Goal: Task Accomplishment & Management: Use online tool/utility

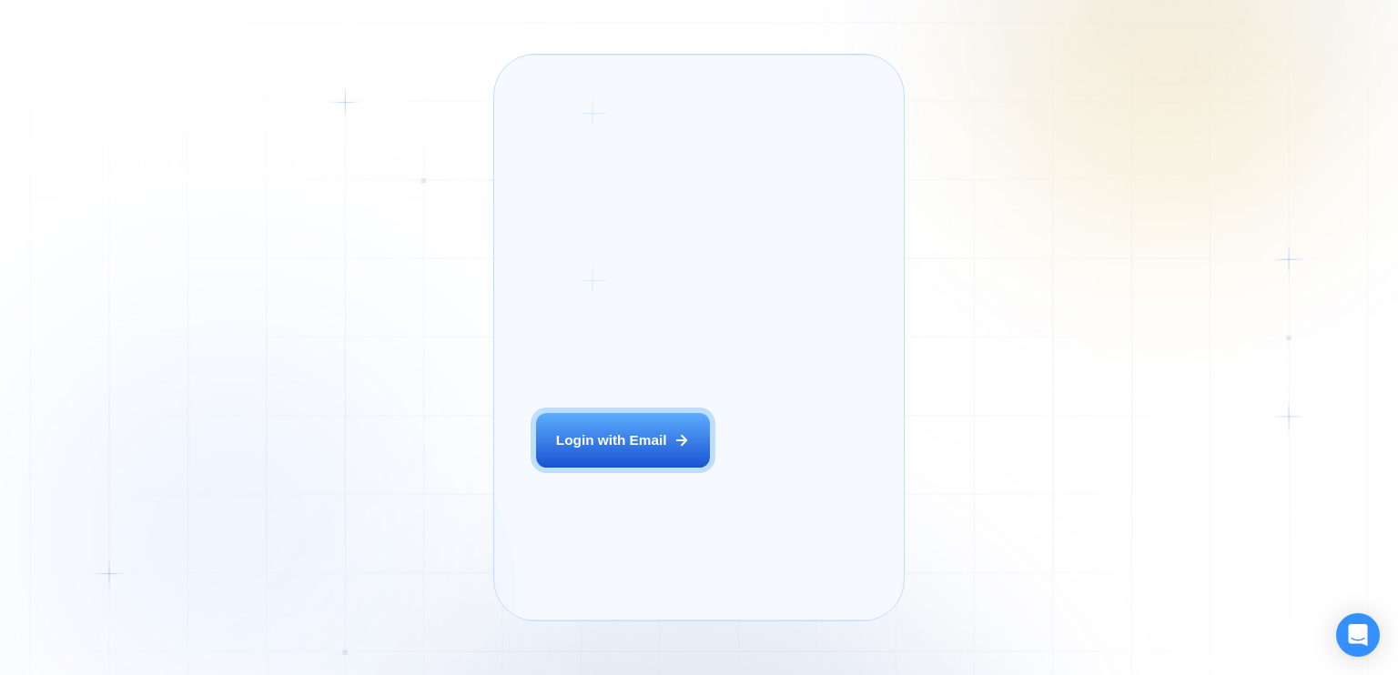
click at [647, 468] on button "Login with Email" at bounding box center [622, 440] width 173 height 55
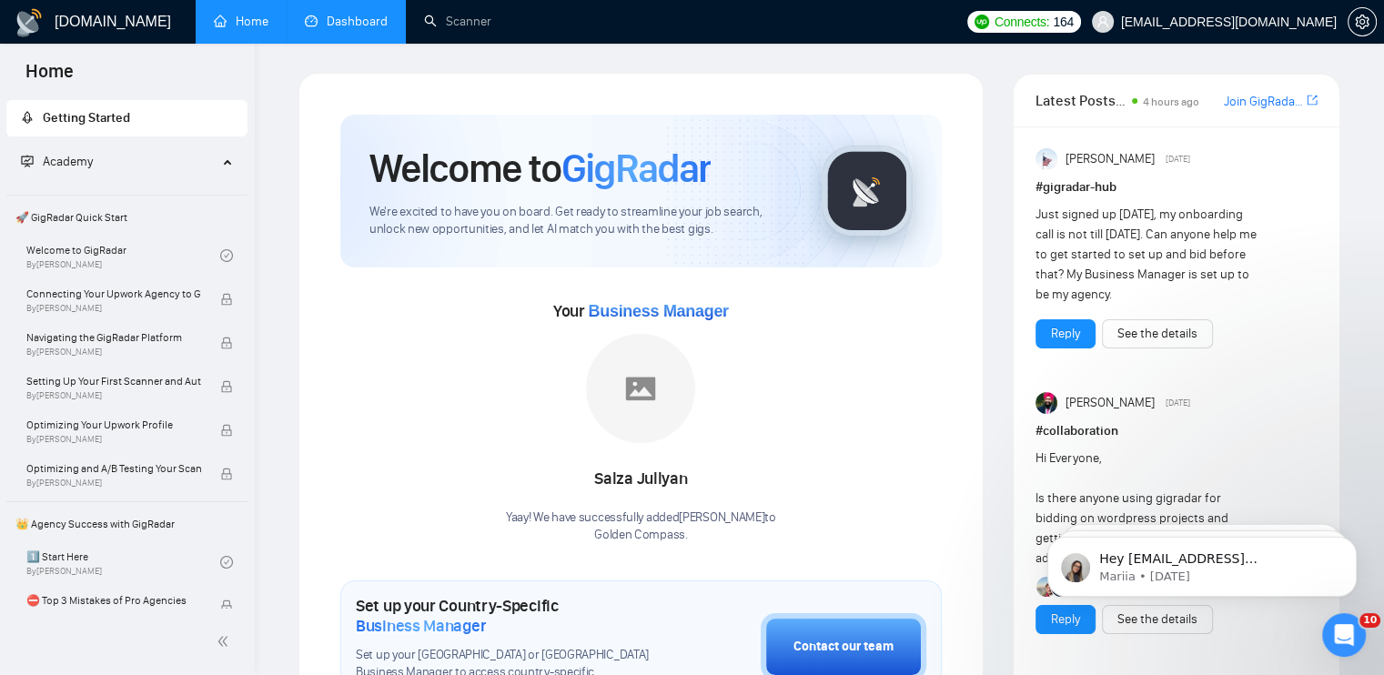
click at [329, 25] on link "Dashboard" at bounding box center [346, 21] width 83 height 15
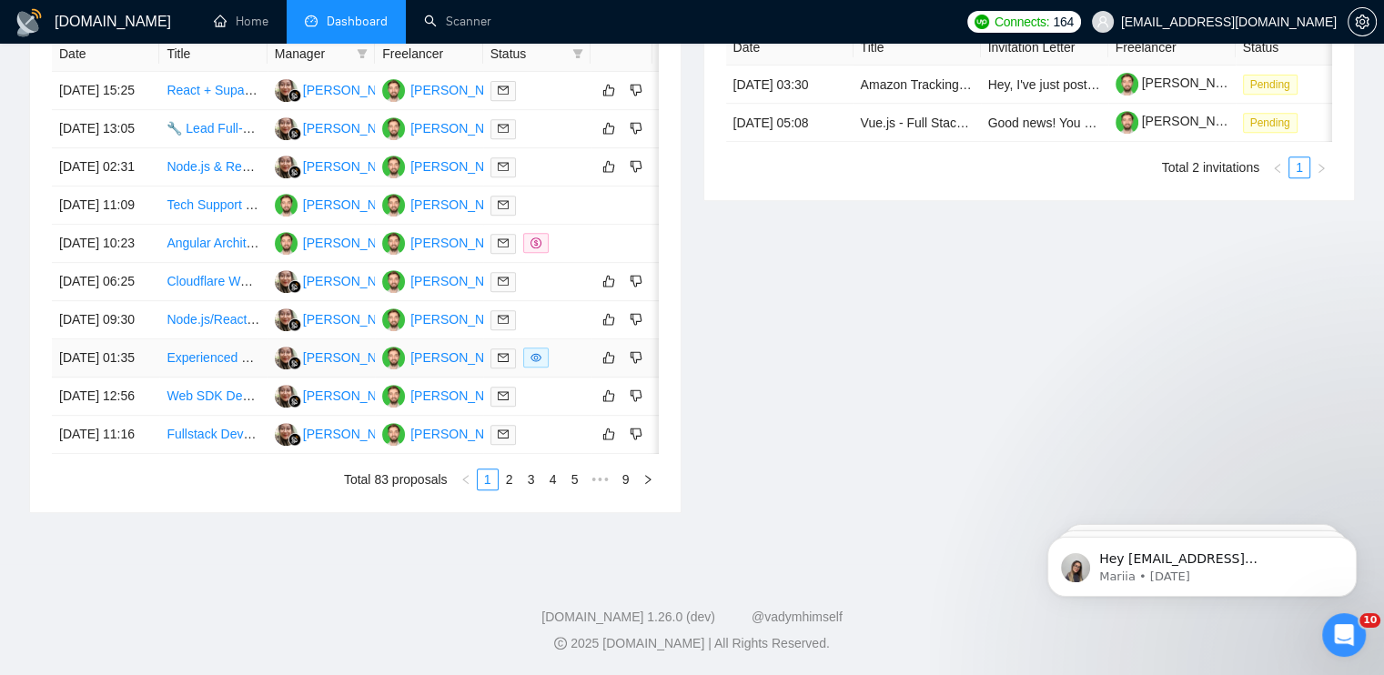
scroll to position [958, 0]
click at [514, 485] on link "2" at bounding box center [510, 480] width 20 height 20
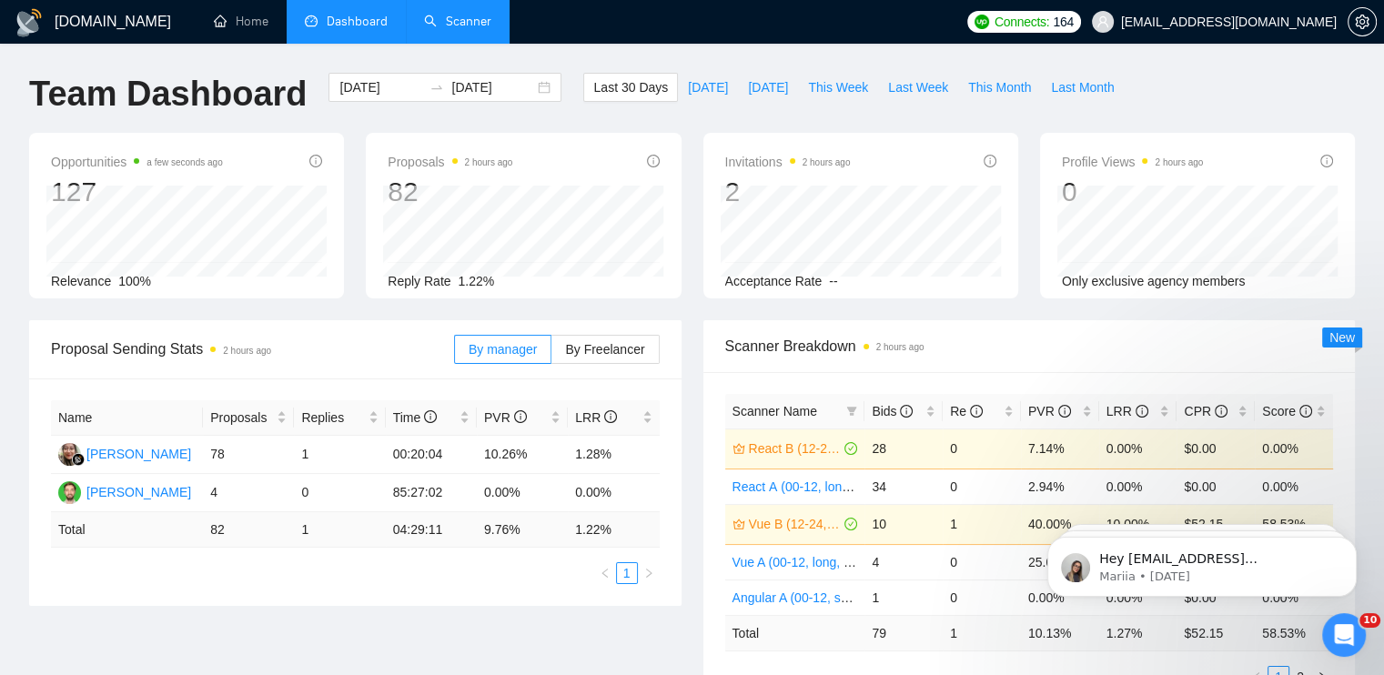
click at [455, 29] on link "Scanner" at bounding box center [457, 21] width 67 height 15
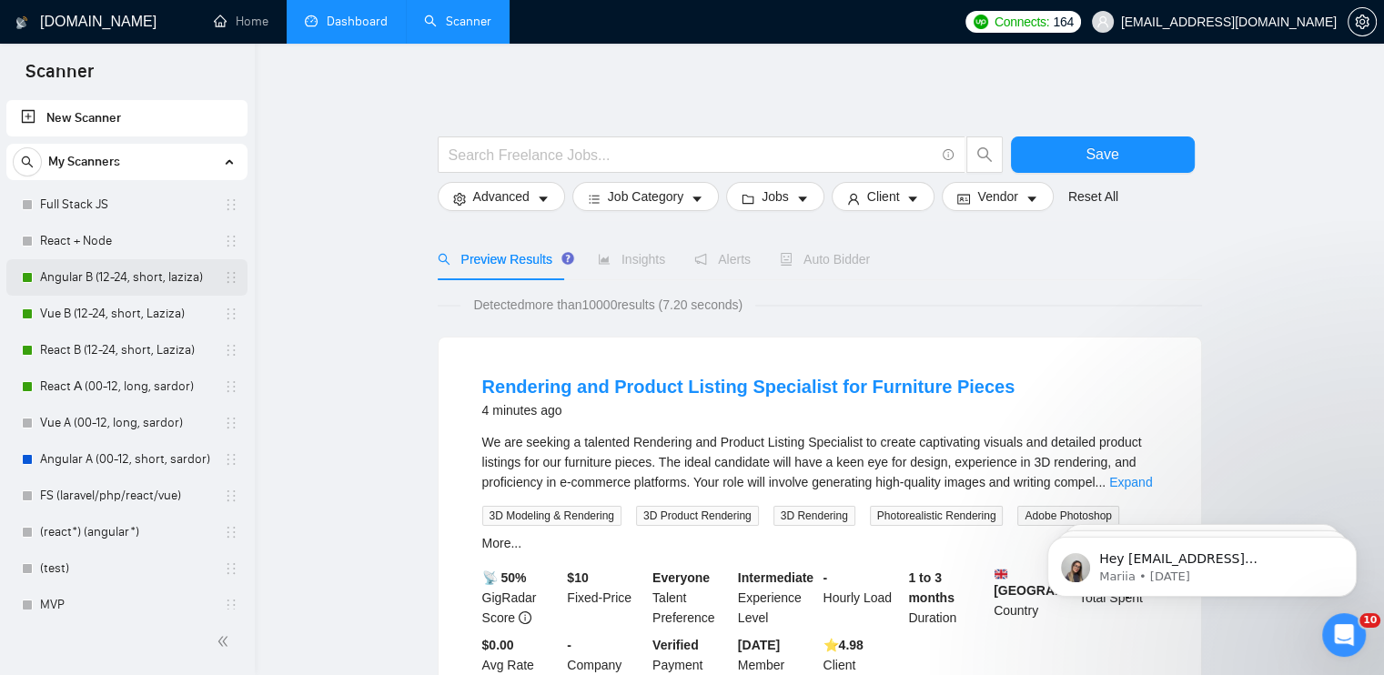
click at [112, 275] on link "Angular B (12-24, short, laziza)" at bounding box center [126, 277] width 173 height 36
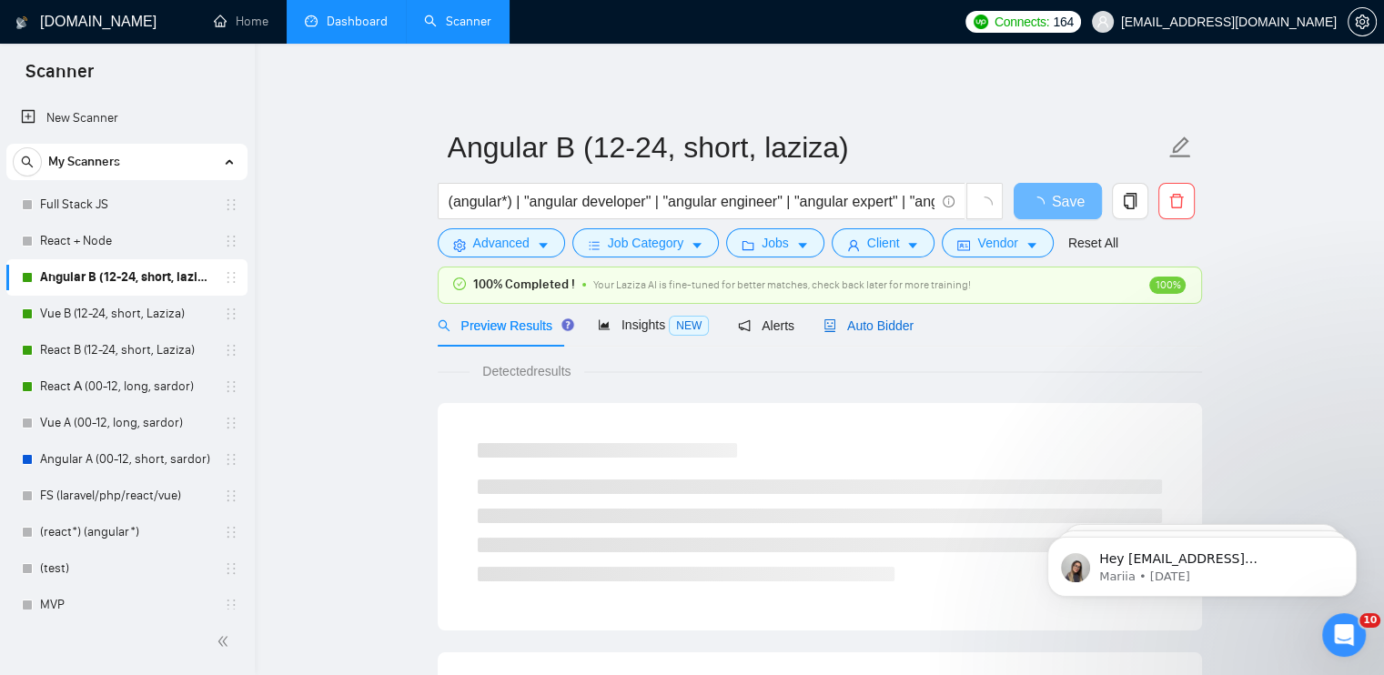
click at [882, 326] on span "Auto Bidder" at bounding box center [869, 326] width 90 height 15
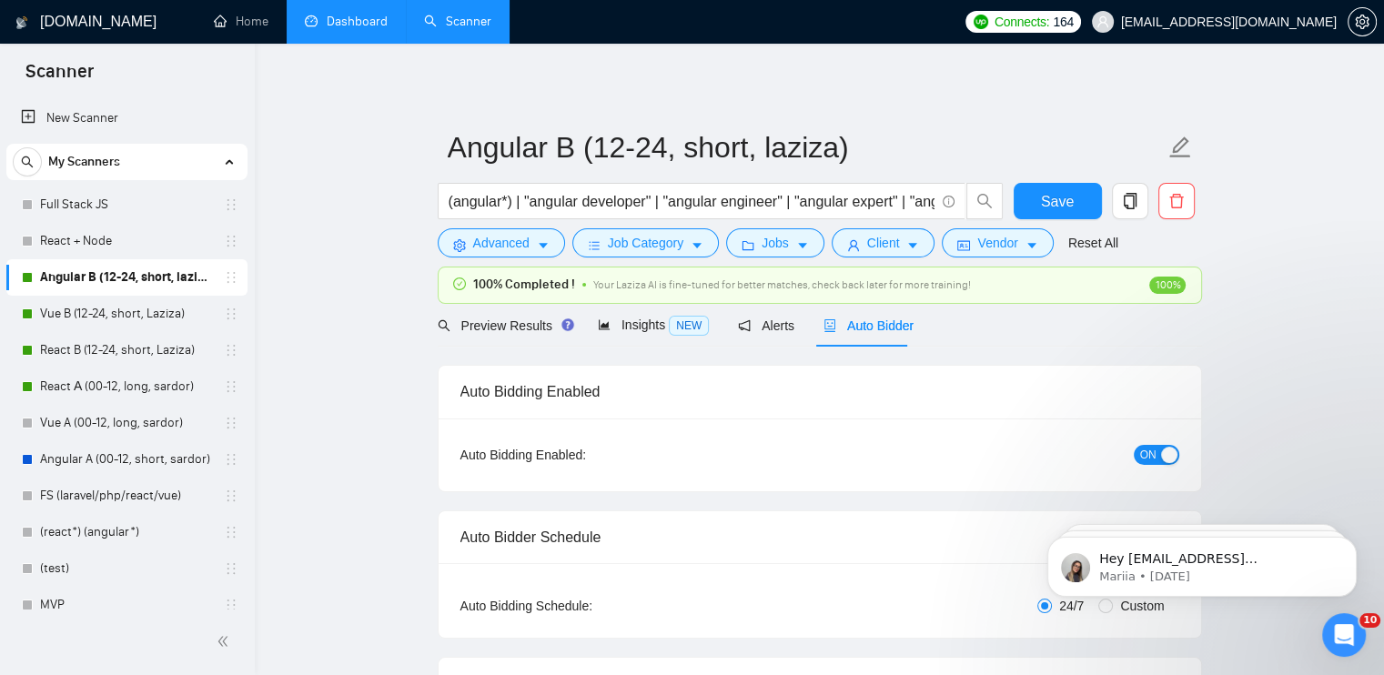
checkbox input "true"
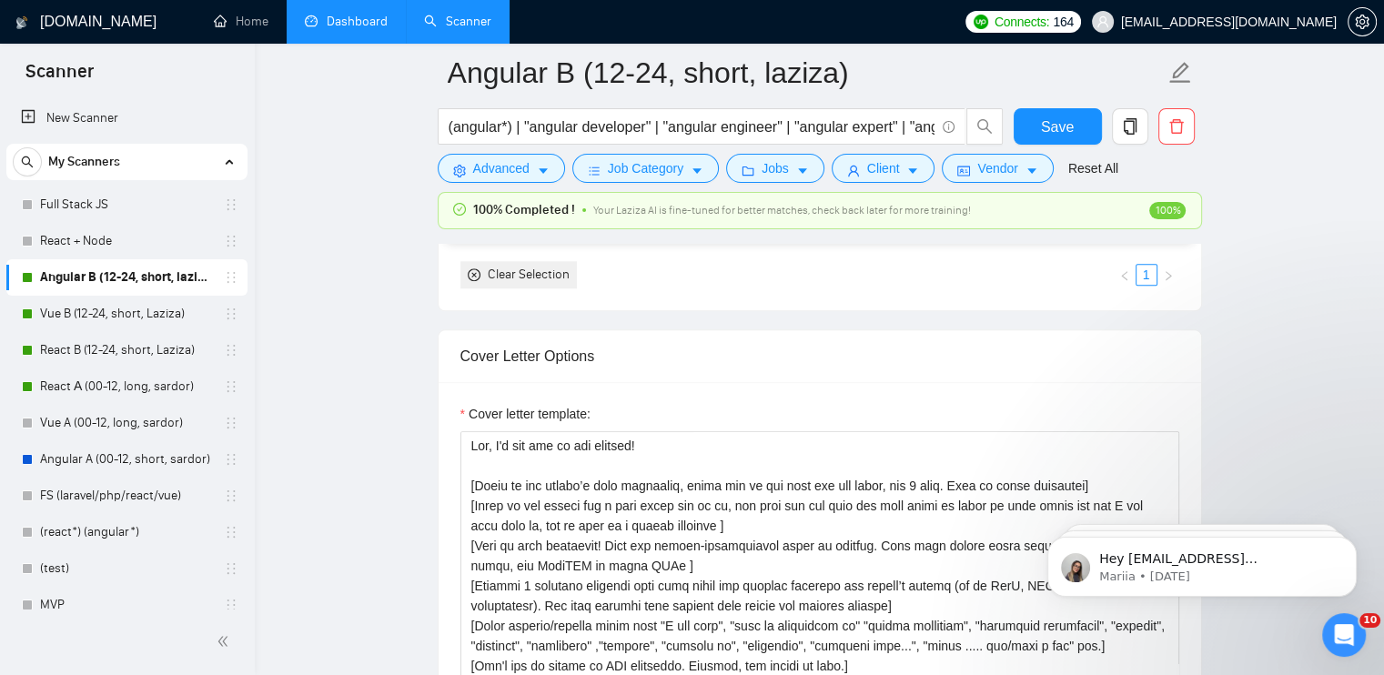
scroll to position [2002, 0]
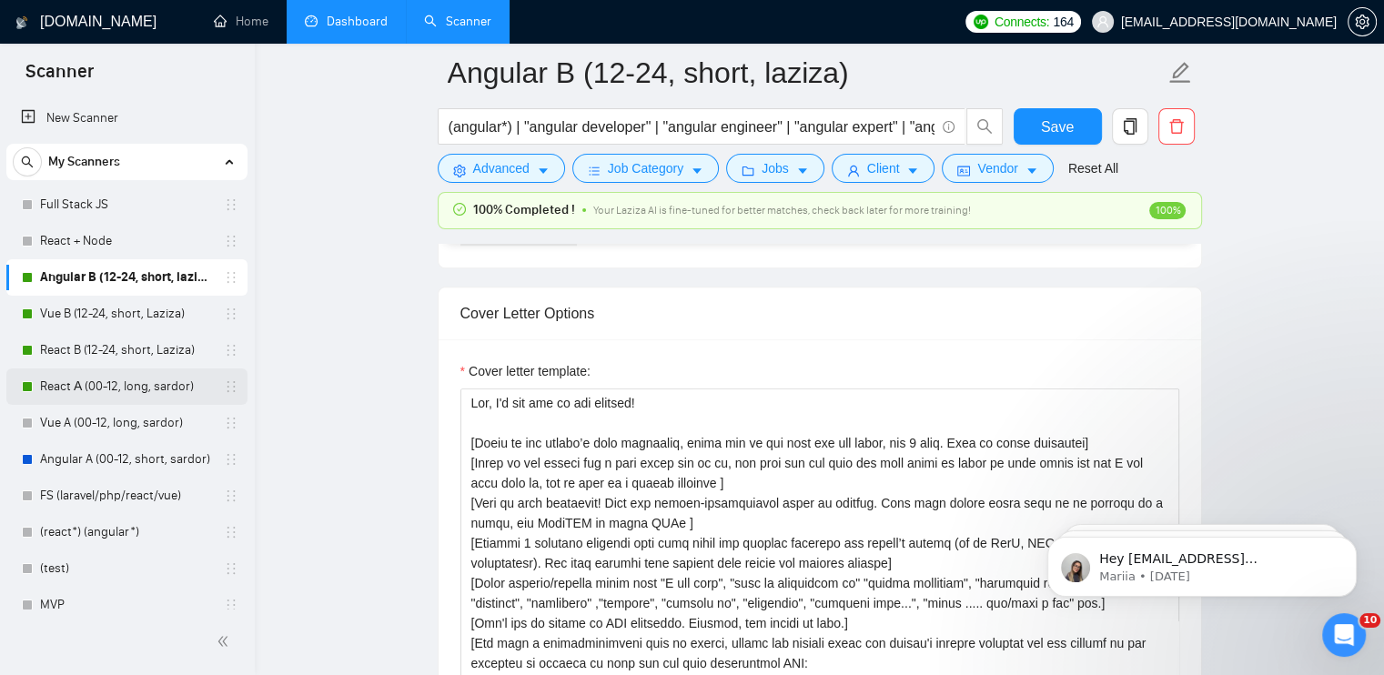
click at [66, 395] on link "React А (00-12, long, sardor)" at bounding box center [126, 387] width 173 height 36
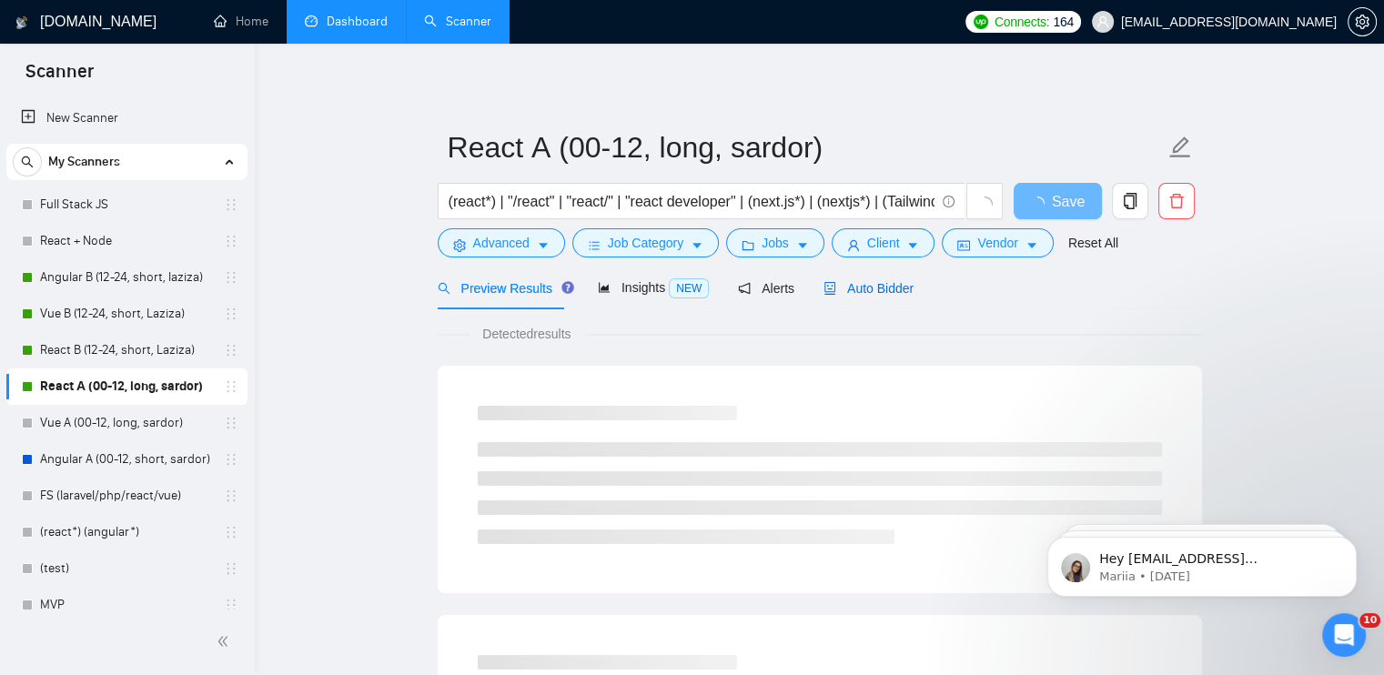
click at [870, 289] on span "Auto Bidder" at bounding box center [869, 288] width 90 height 15
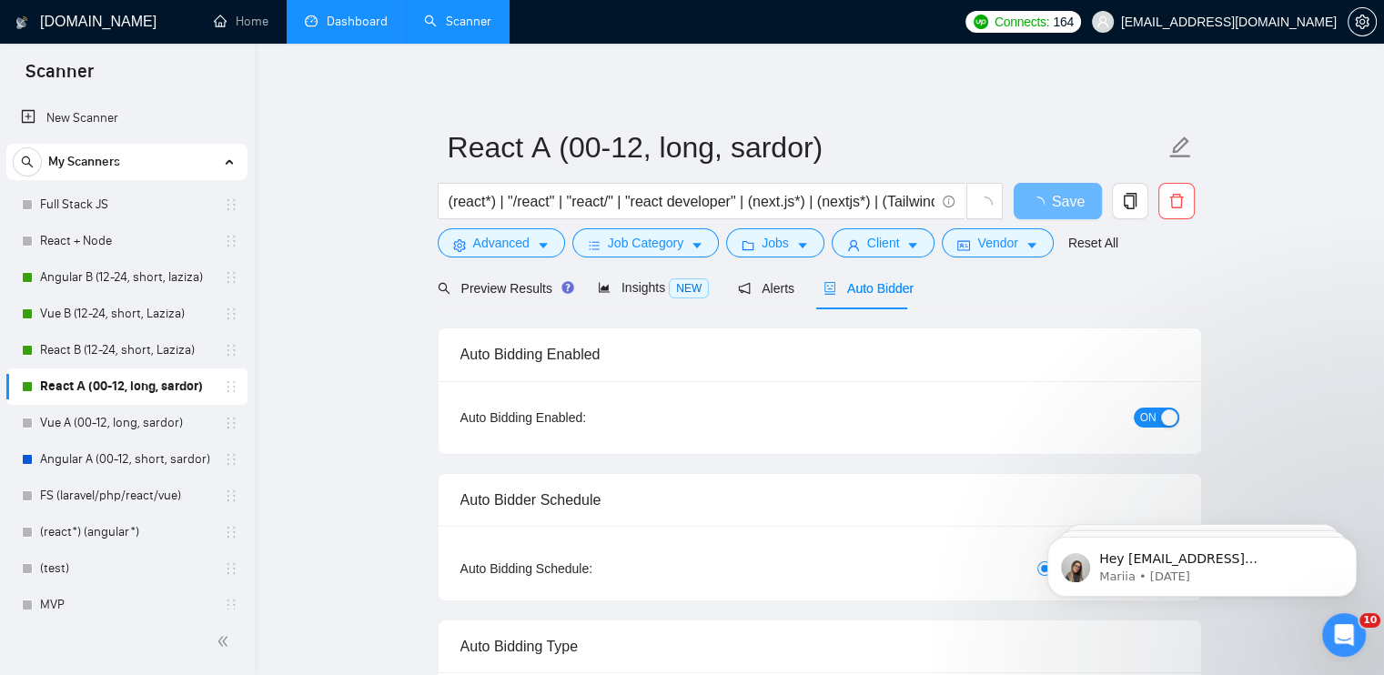
checkbox input "true"
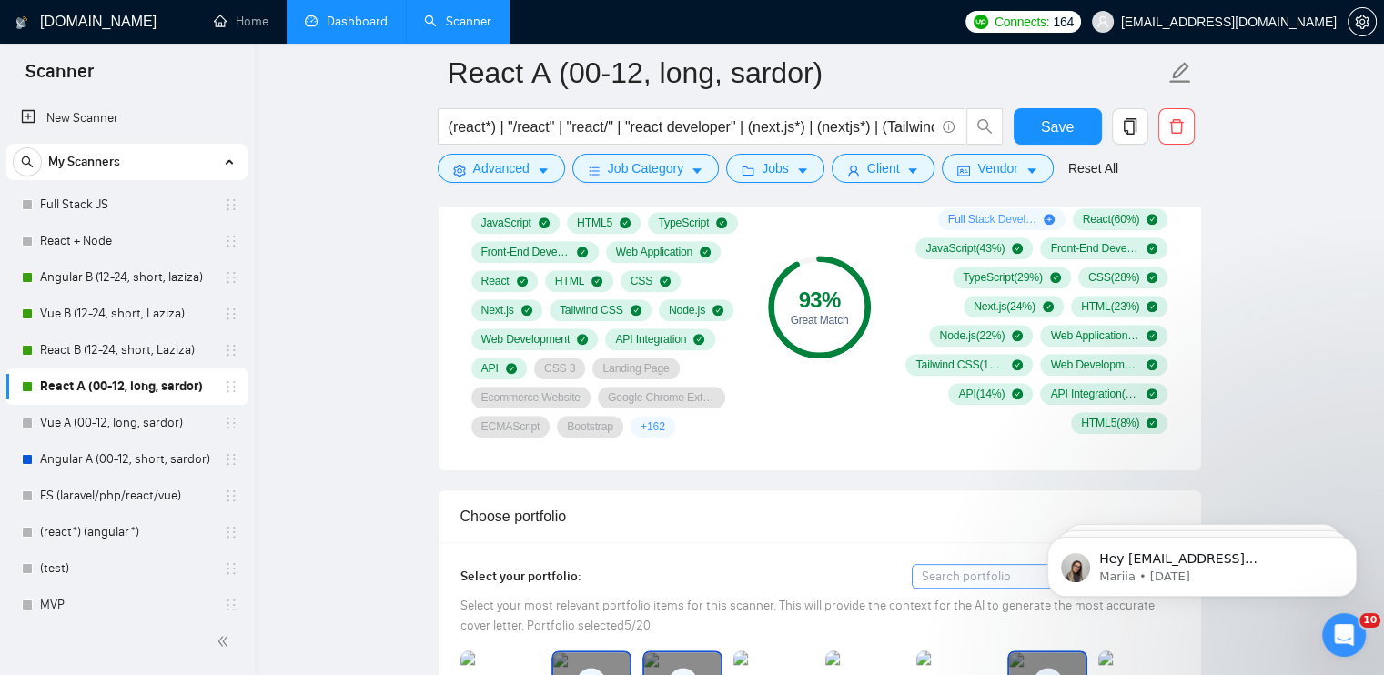
scroll to position [1274, 0]
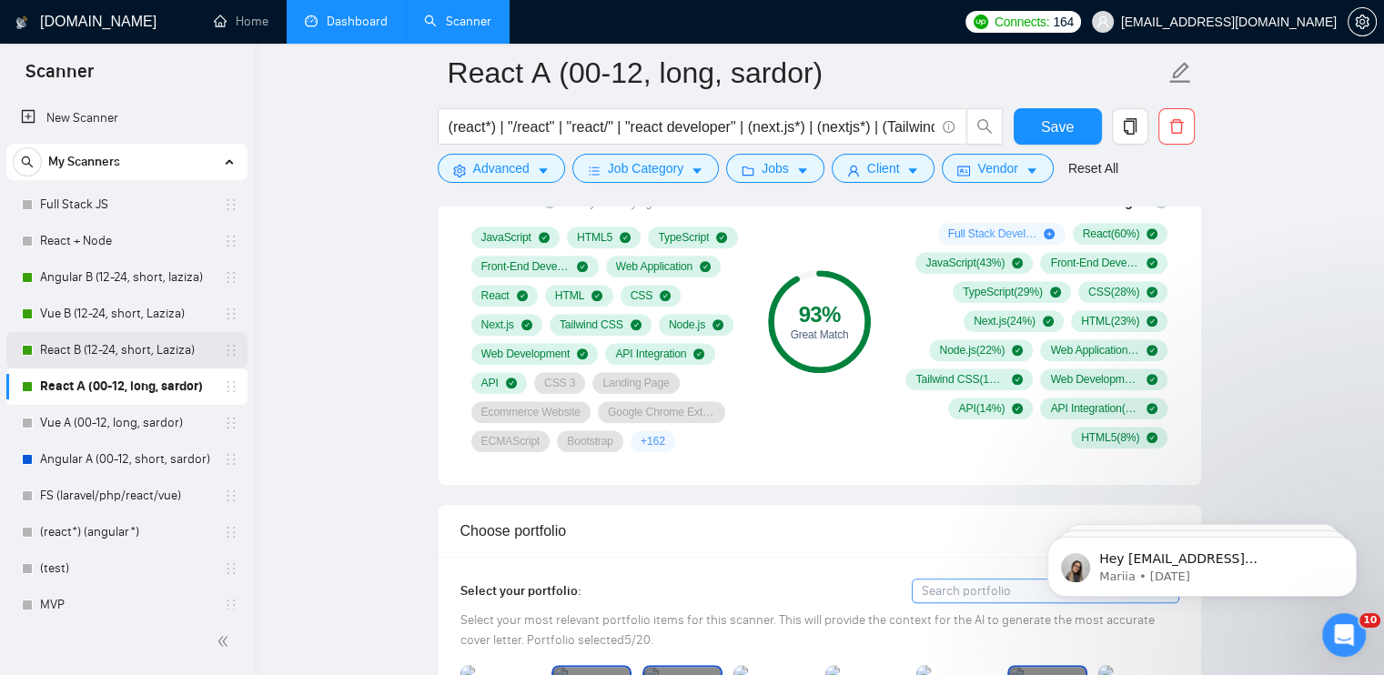
click at [121, 352] on link "React B (12-24, short, Laziza)" at bounding box center [126, 350] width 173 height 36
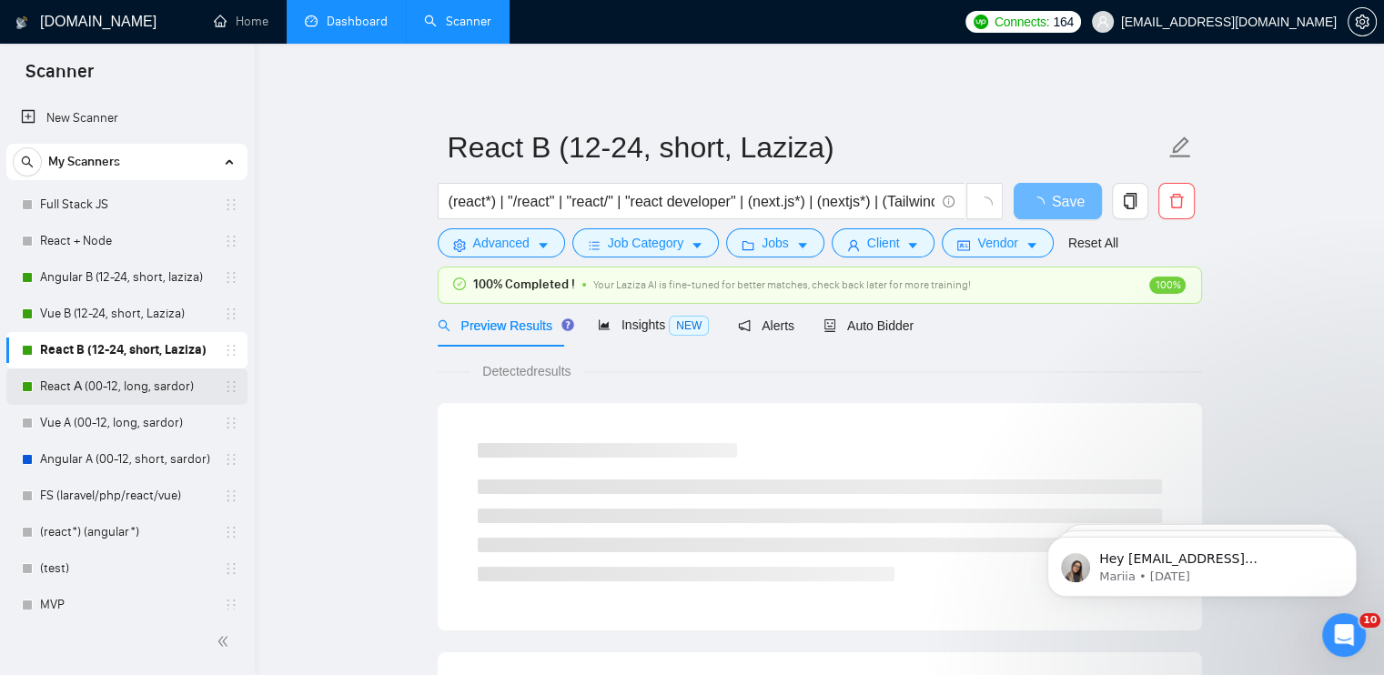
click at [132, 386] on link "React А (00-12, long, sardor)" at bounding box center [126, 387] width 173 height 36
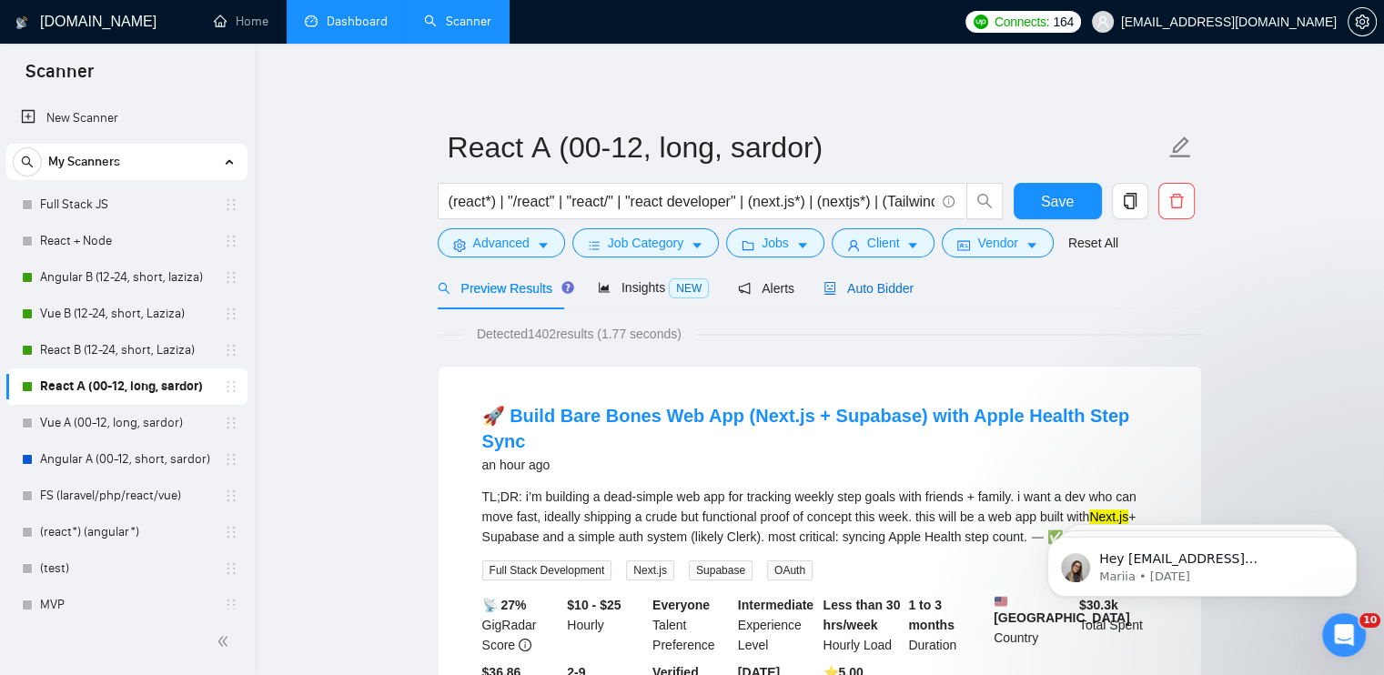
click at [887, 294] on span "Auto Bidder" at bounding box center [869, 288] width 90 height 15
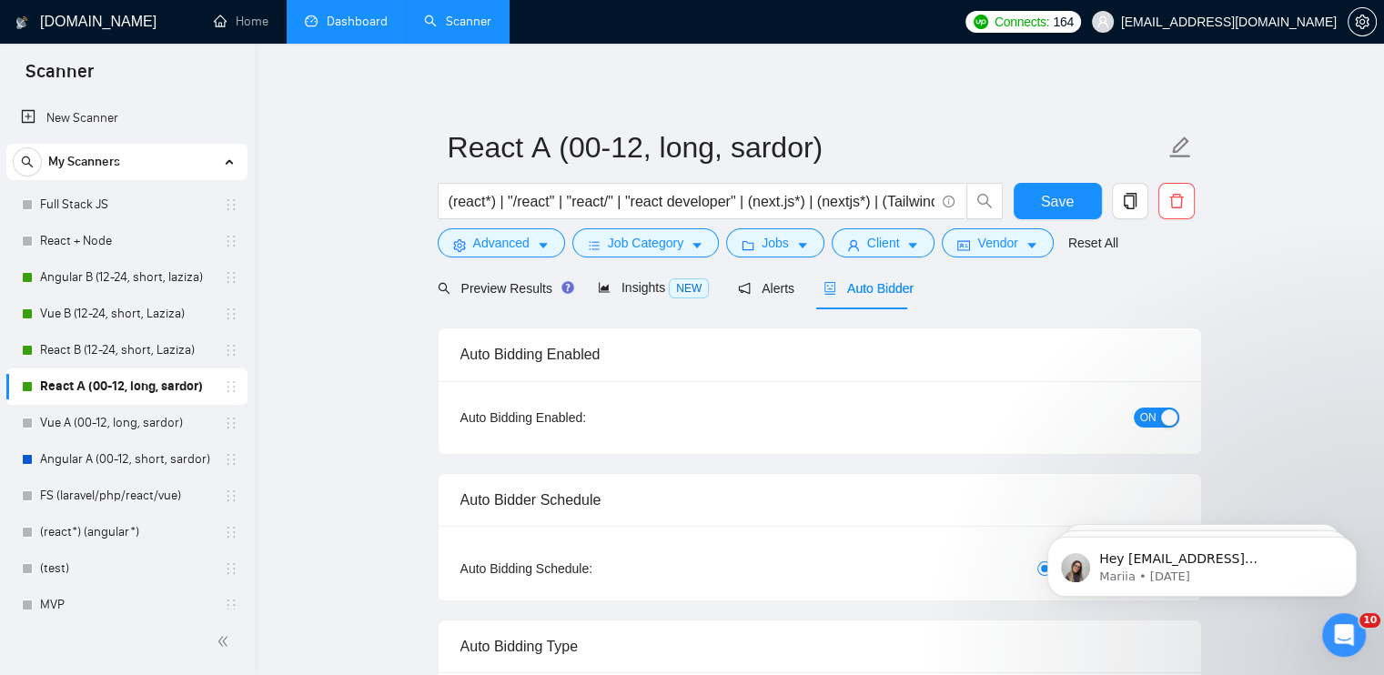
checkbox input "true"
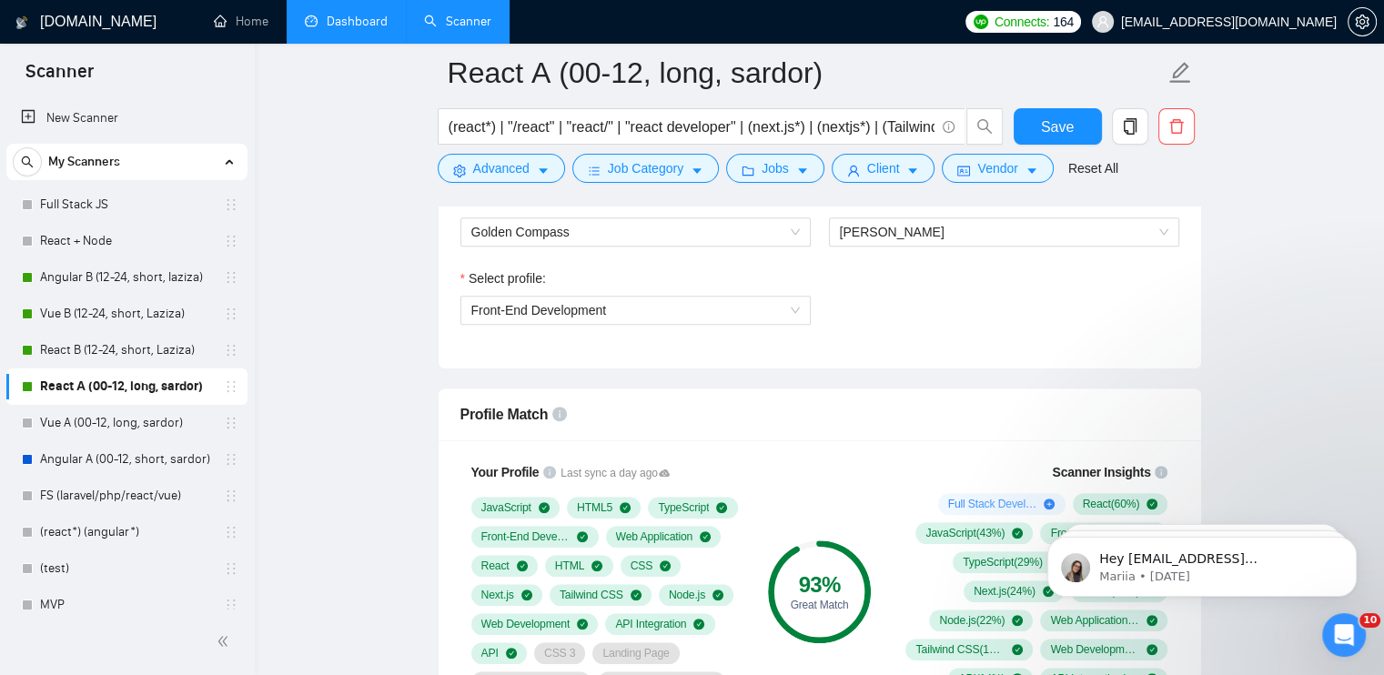
scroll to position [1001, 0]
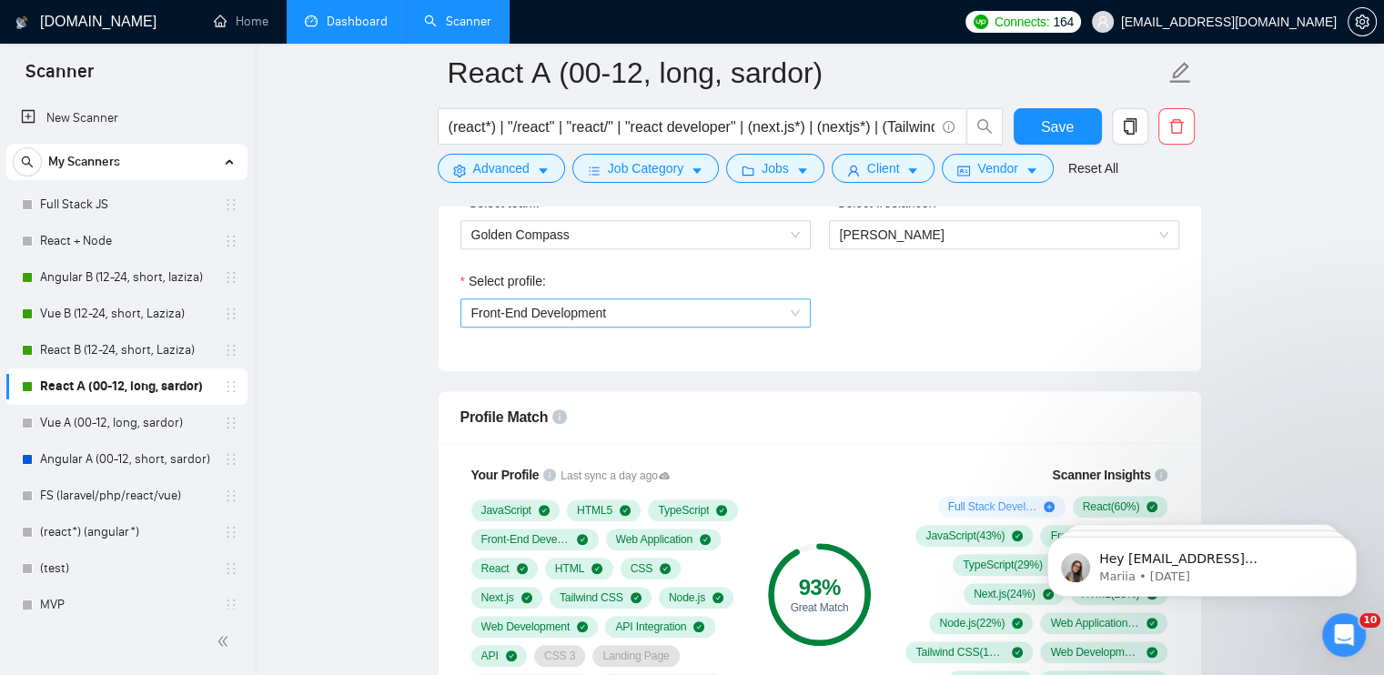
click at [615, 324] on span "Front-End Development" at bounding box center [635, 312] width 329 height 27
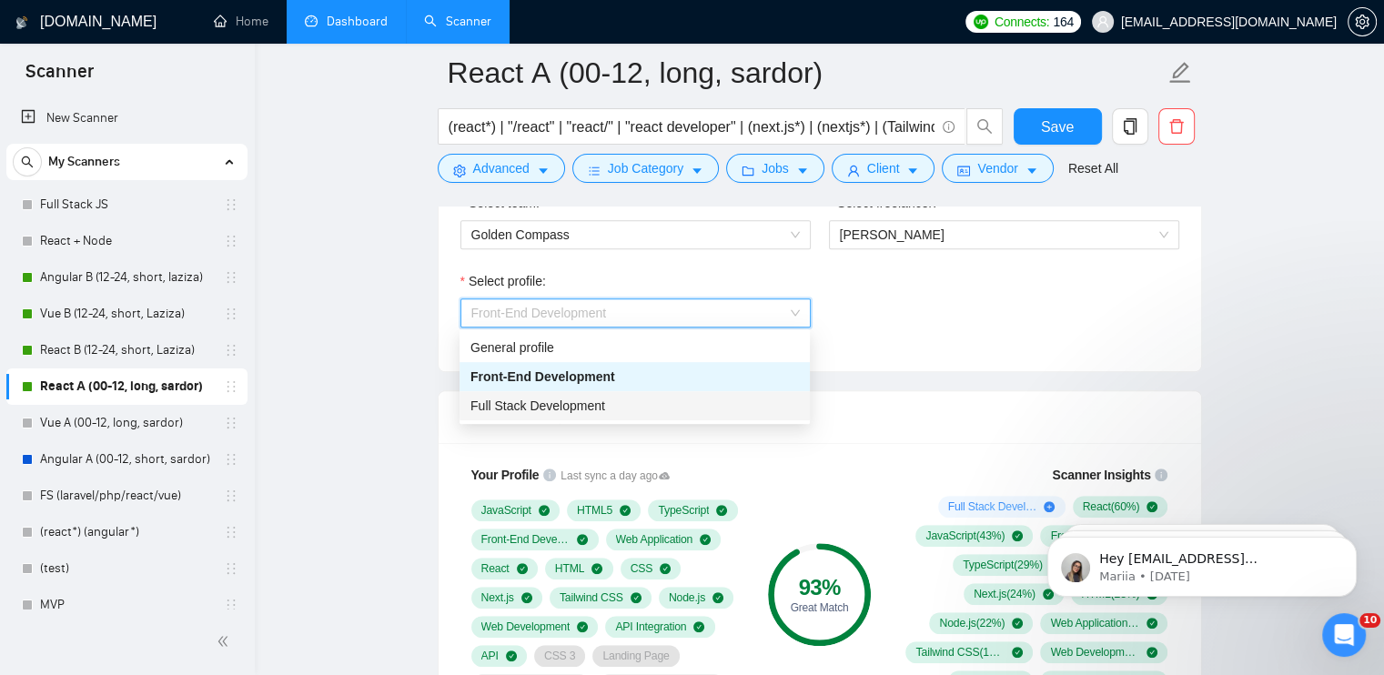
click at [607, 400] on div "Full Stack Development" at bounding box center [635, 406] width 329 height 20
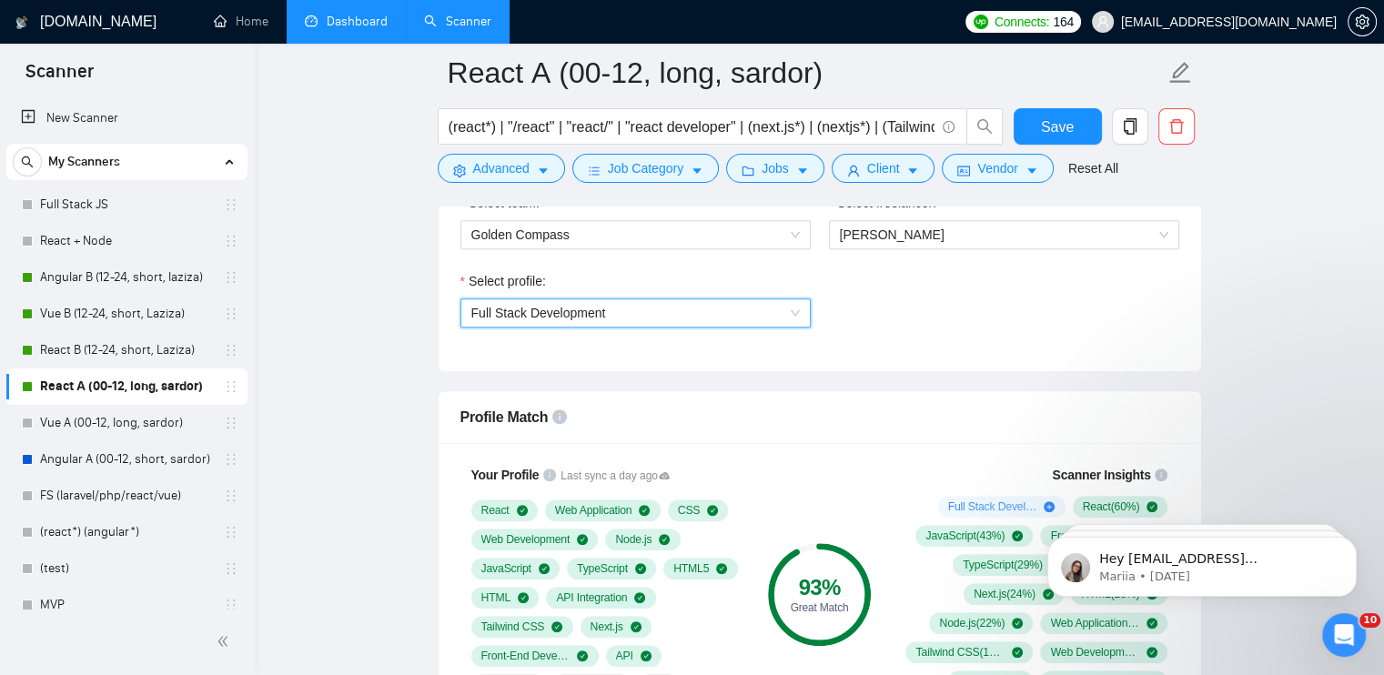
click at [644, 321] on span "Full Stack Development" at bounding box center [635, 312] width 329 height 27
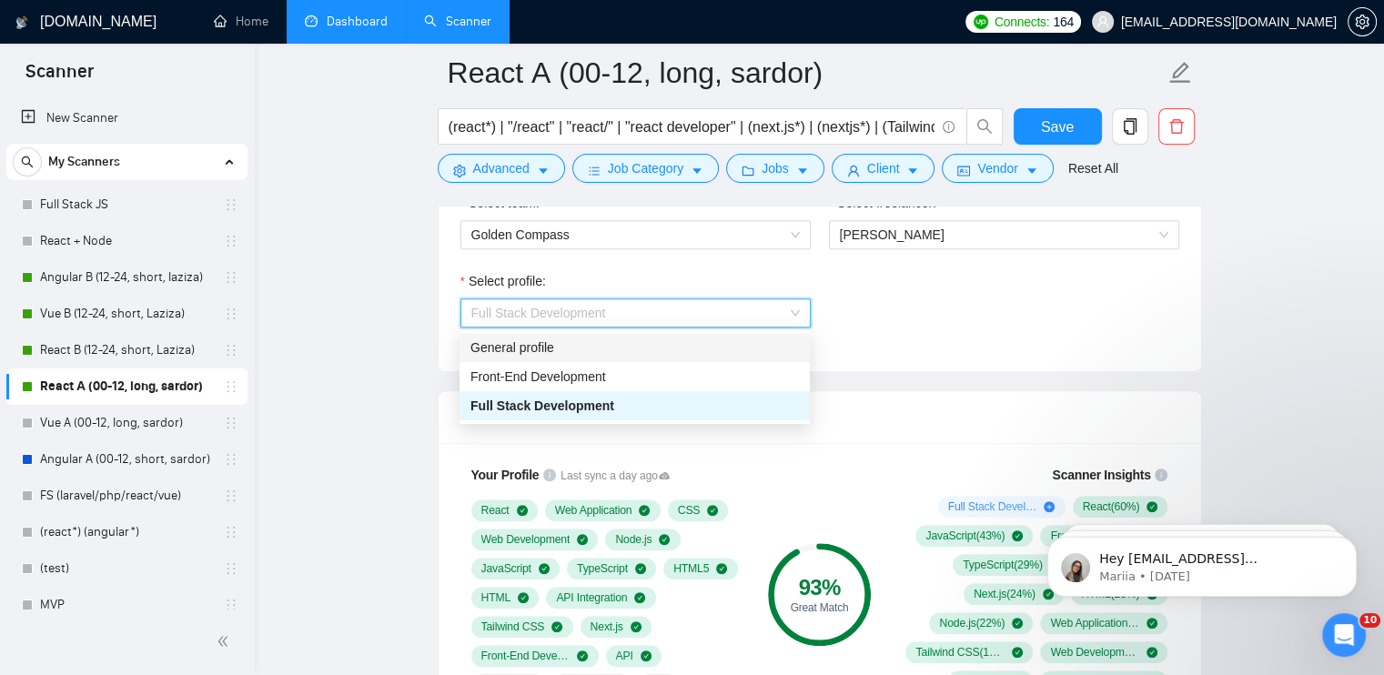
click at [623, 357] on div "General profile" at bounding box center [635, 348] width 329 height 20
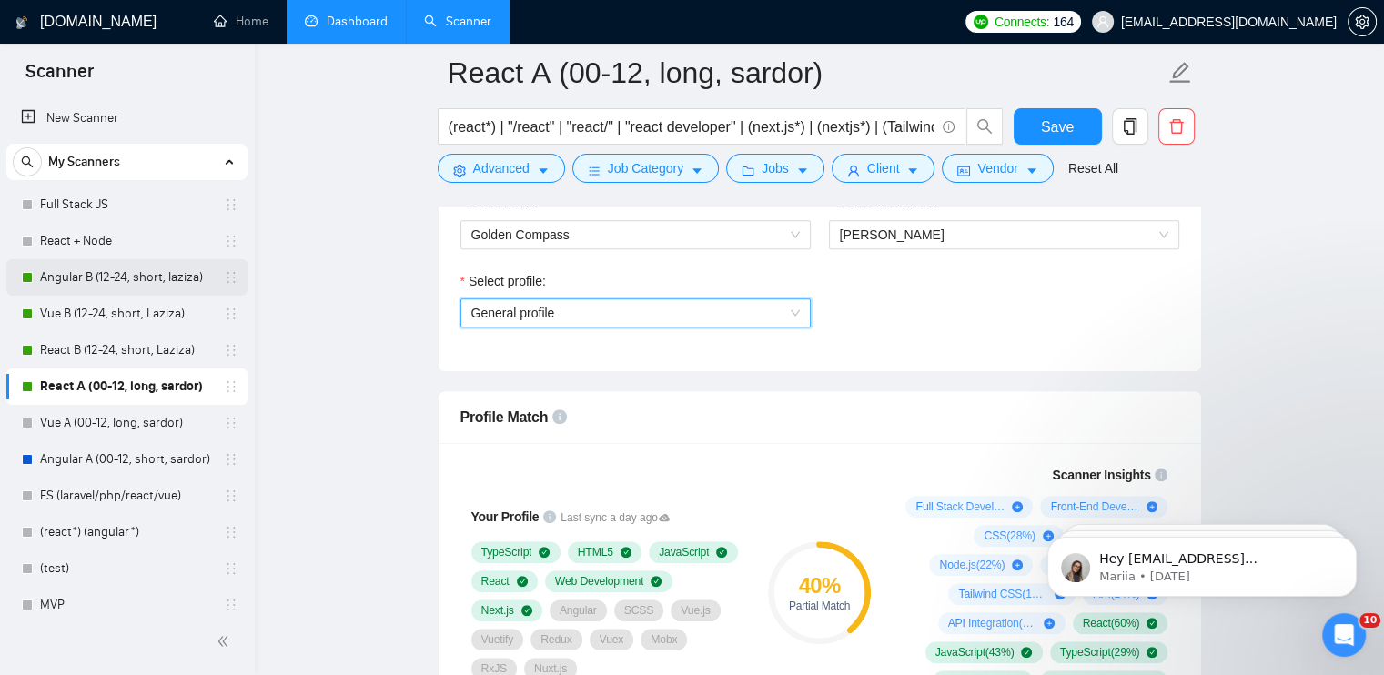
click at [129, 276] on link "Angular B (12-24, short, laziza)" at bounding box center [126, 277] width 173 height 36
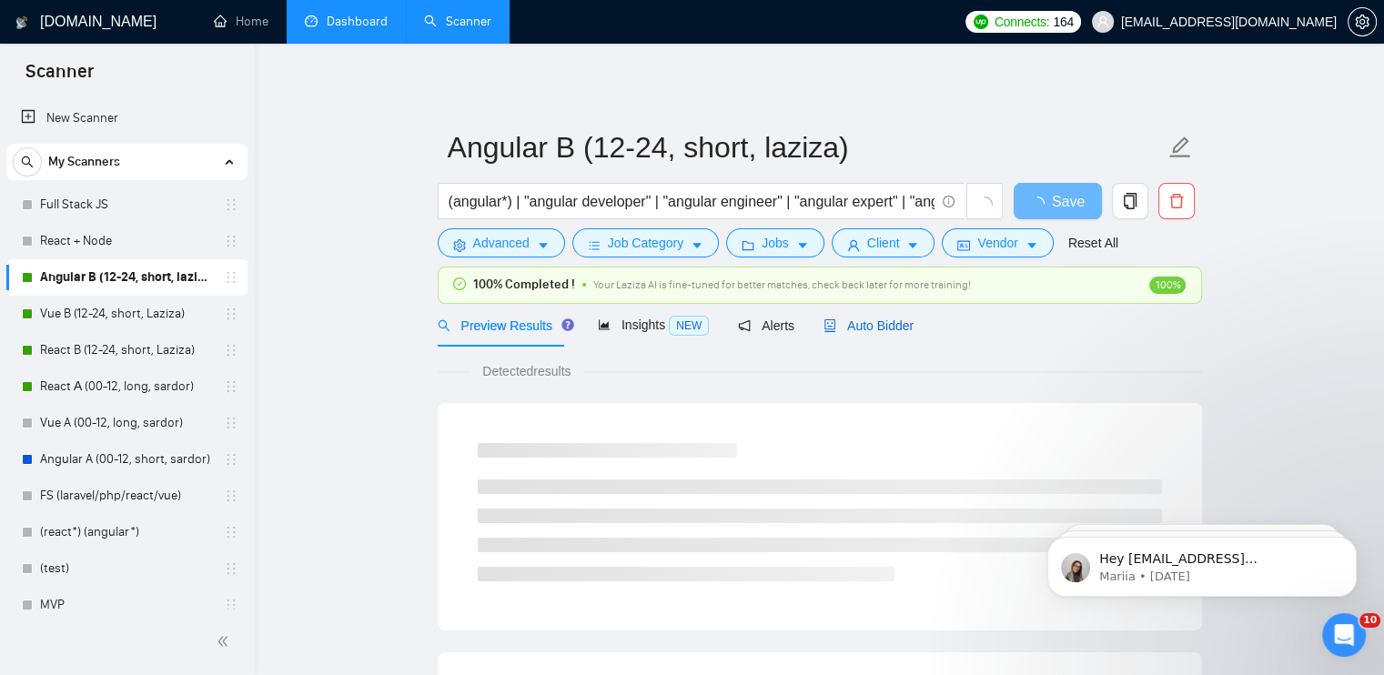
click at [856, 325] on span "Auto Bidder" at bounding box center [869, 326] width 90 height 15
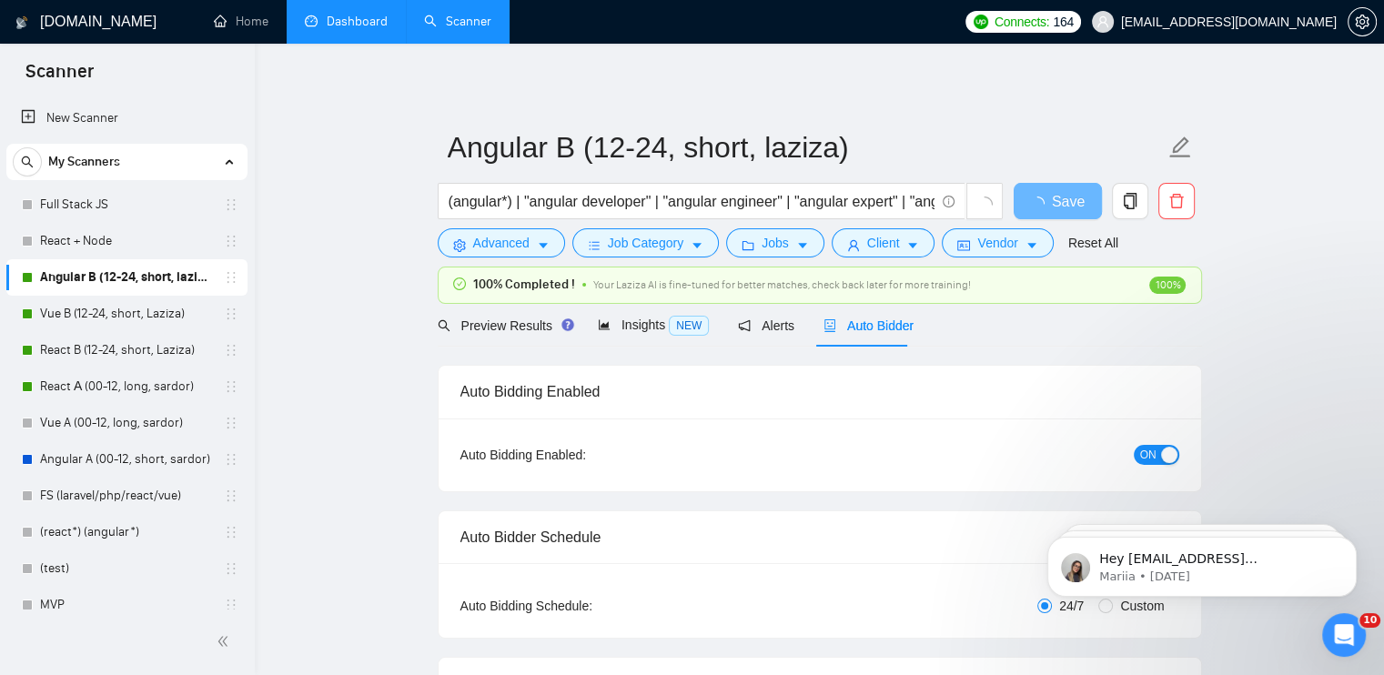
checkbox input "true"
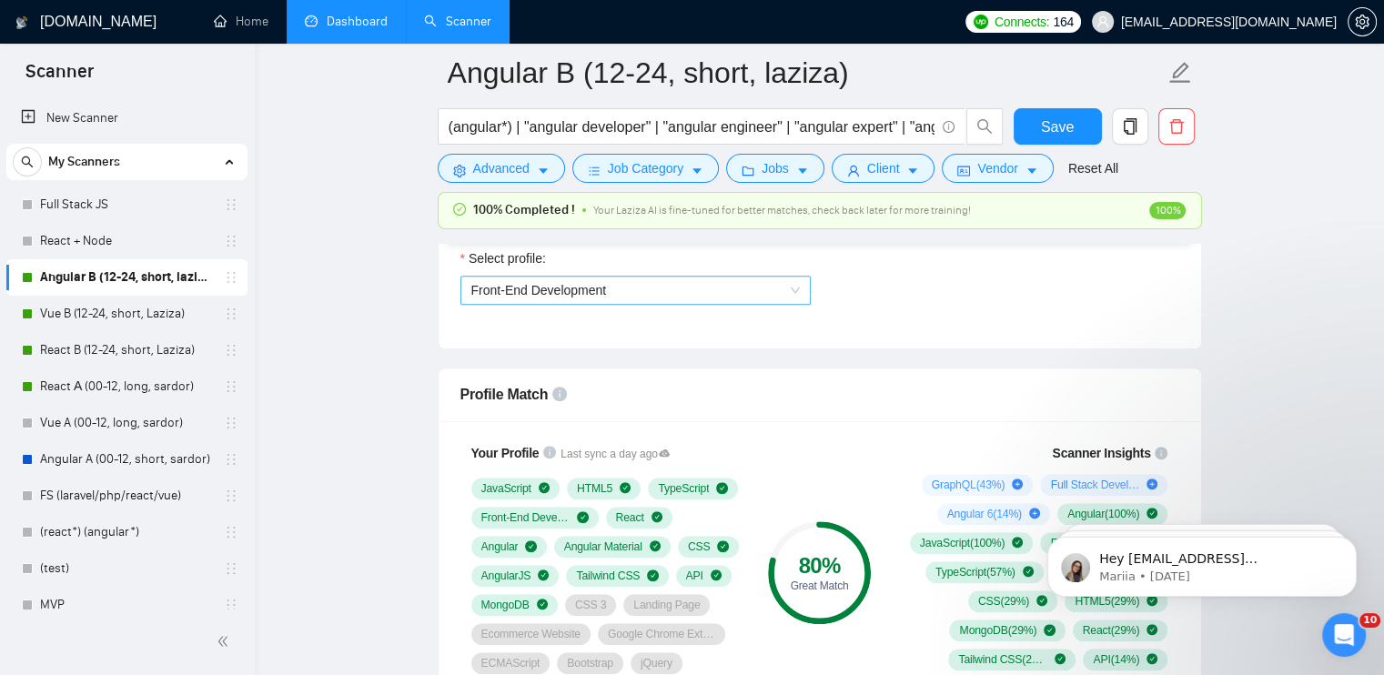
scroll to position [1092, 0]
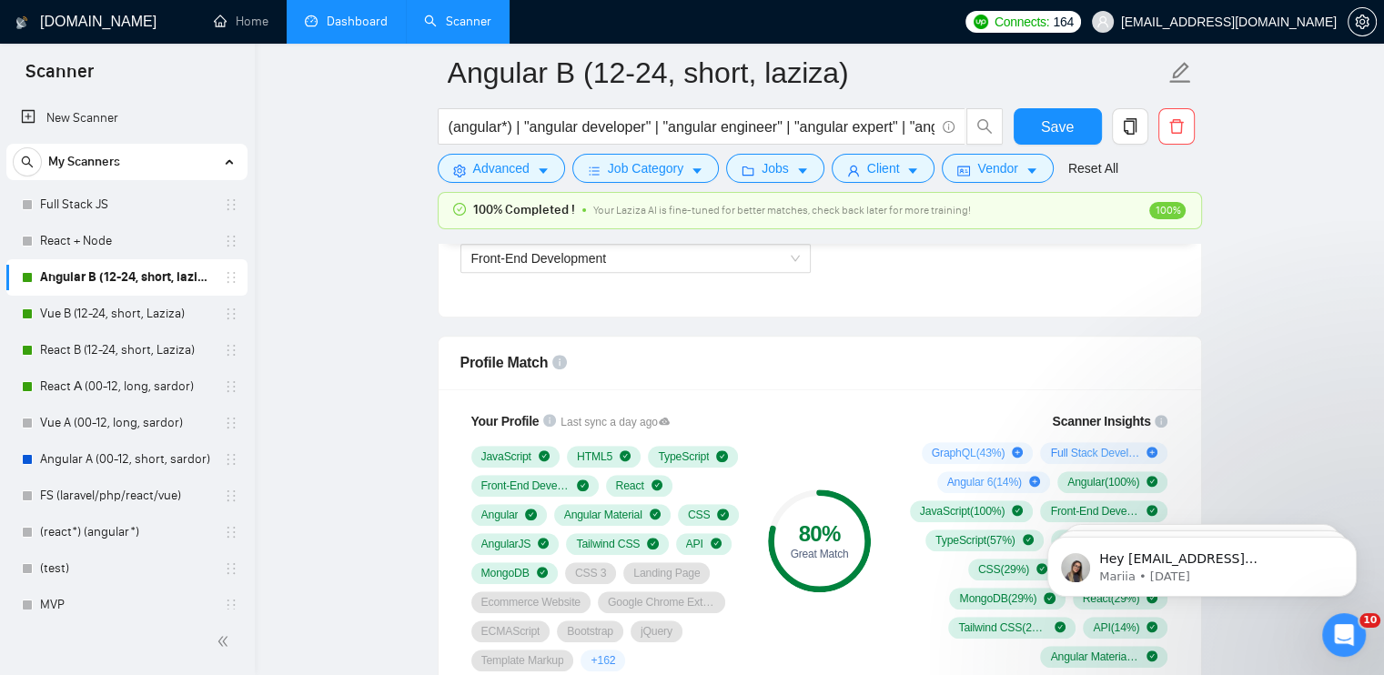
click at [645, 272] on div "Select profile: Front-End Development" at bounding box center [635, 256] width 369 height 78
click at [649, 270] on span "Front-End Development" at bounding box center [635, 258] width 329 height 27
click at [655, 260] on span "Front-End Development" at bounding box center [635, 258] width 329 height 27
click at [586, 265] on span "Front-End Development" at bounding box center [539, 258] width 136 height 15
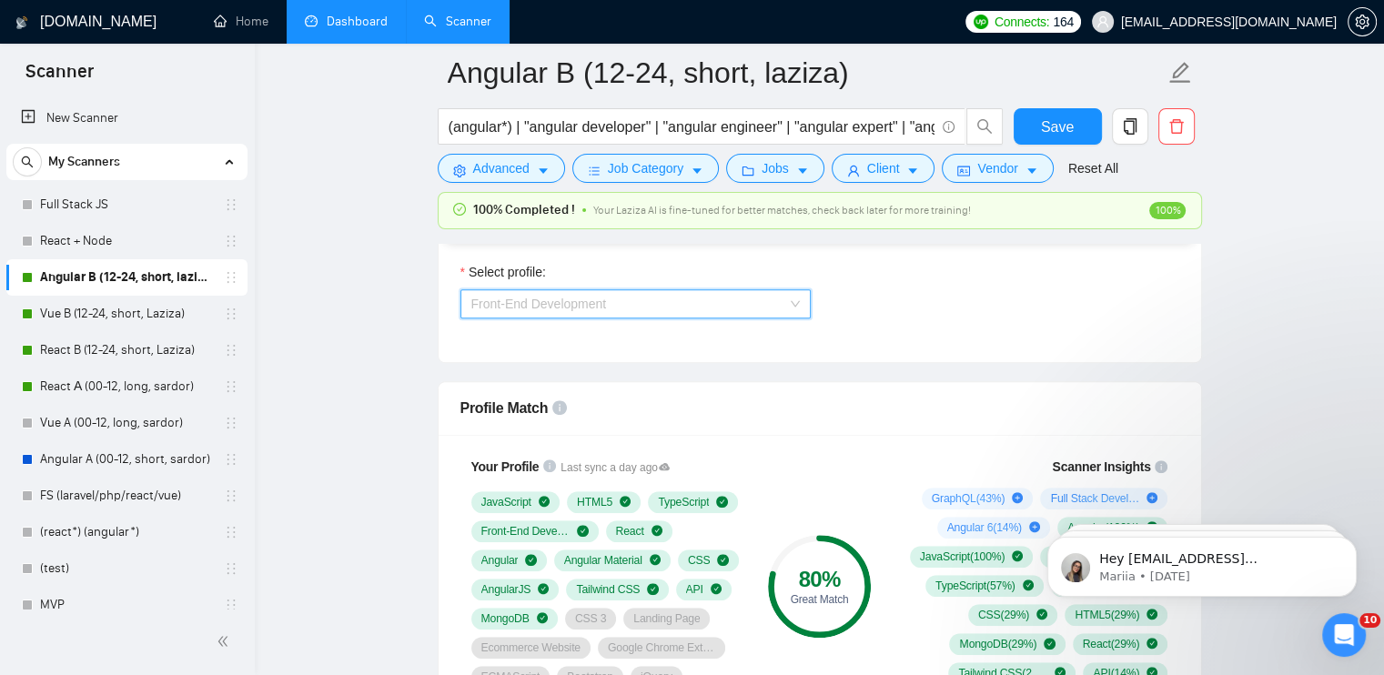
scroll to position [1001, 0]
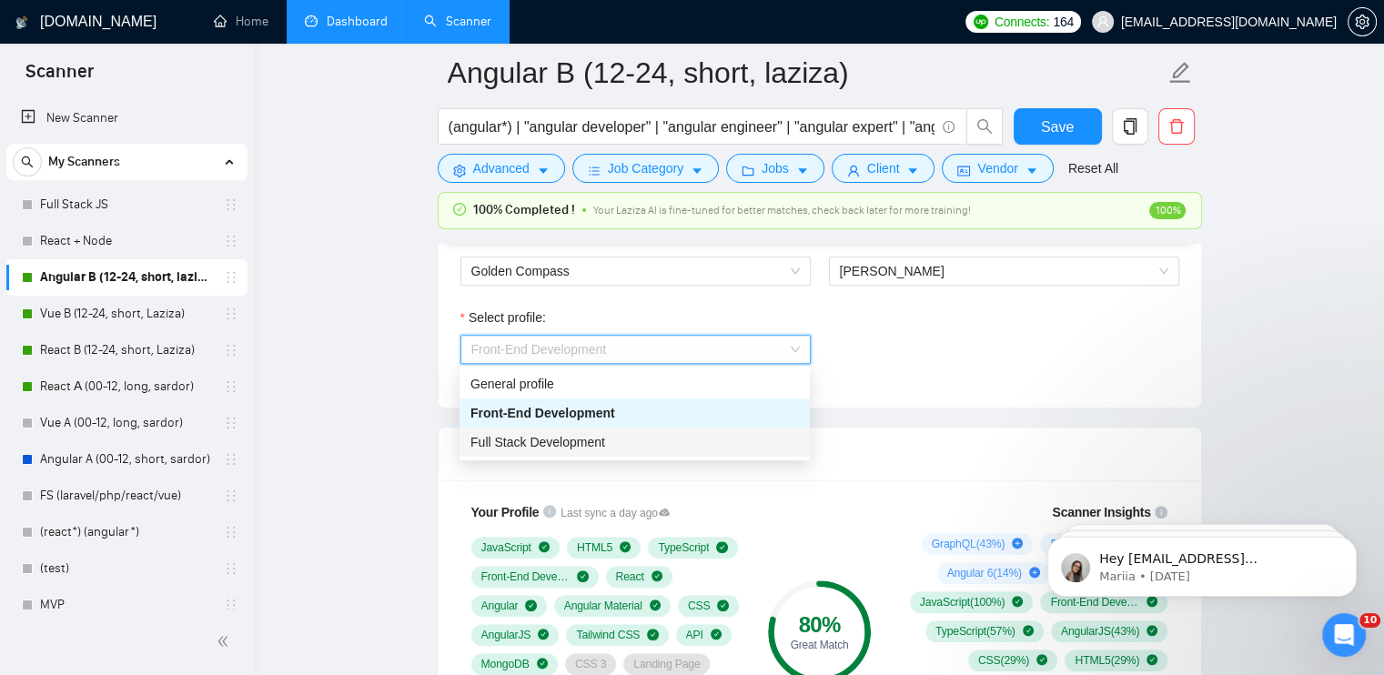
click at [734, 443] on div "Full Stack Development" at bounding box center [635, 442] width 329 height 20
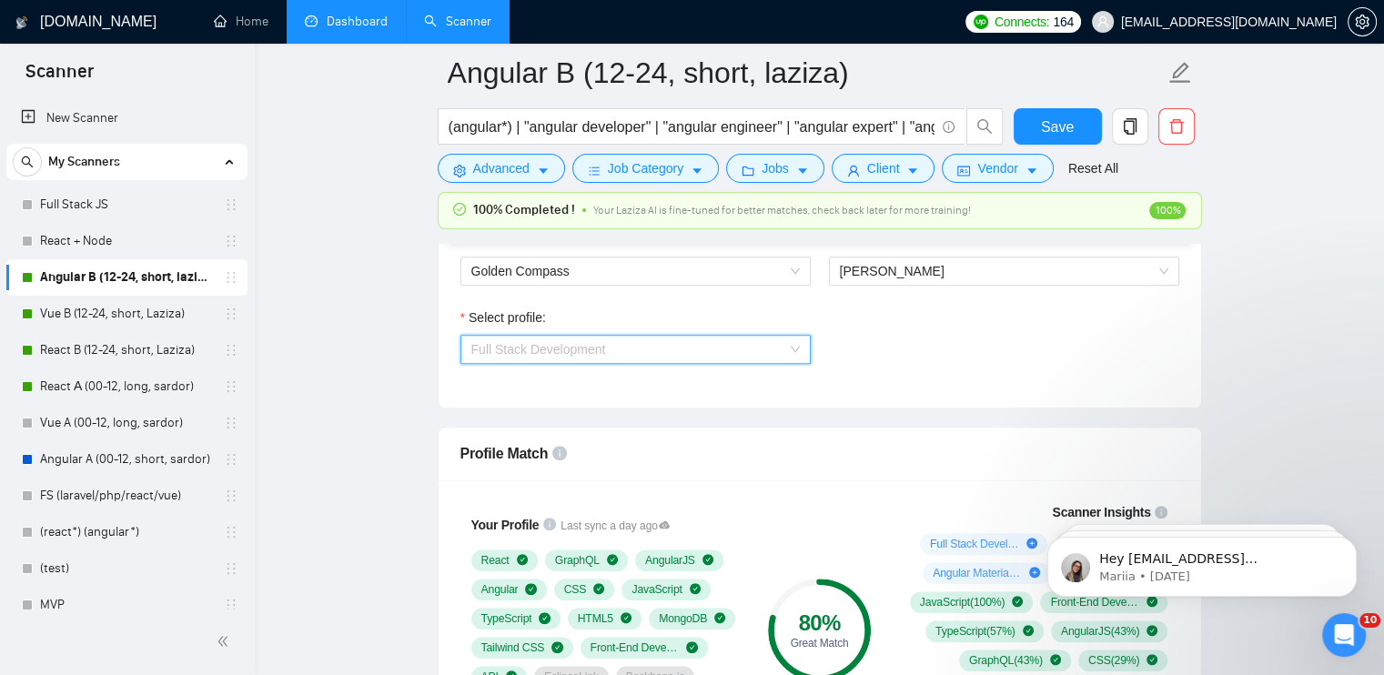
click at [666, 360] on span "Full Stack Development" at bounding box center [635, 349] width 329 height 27
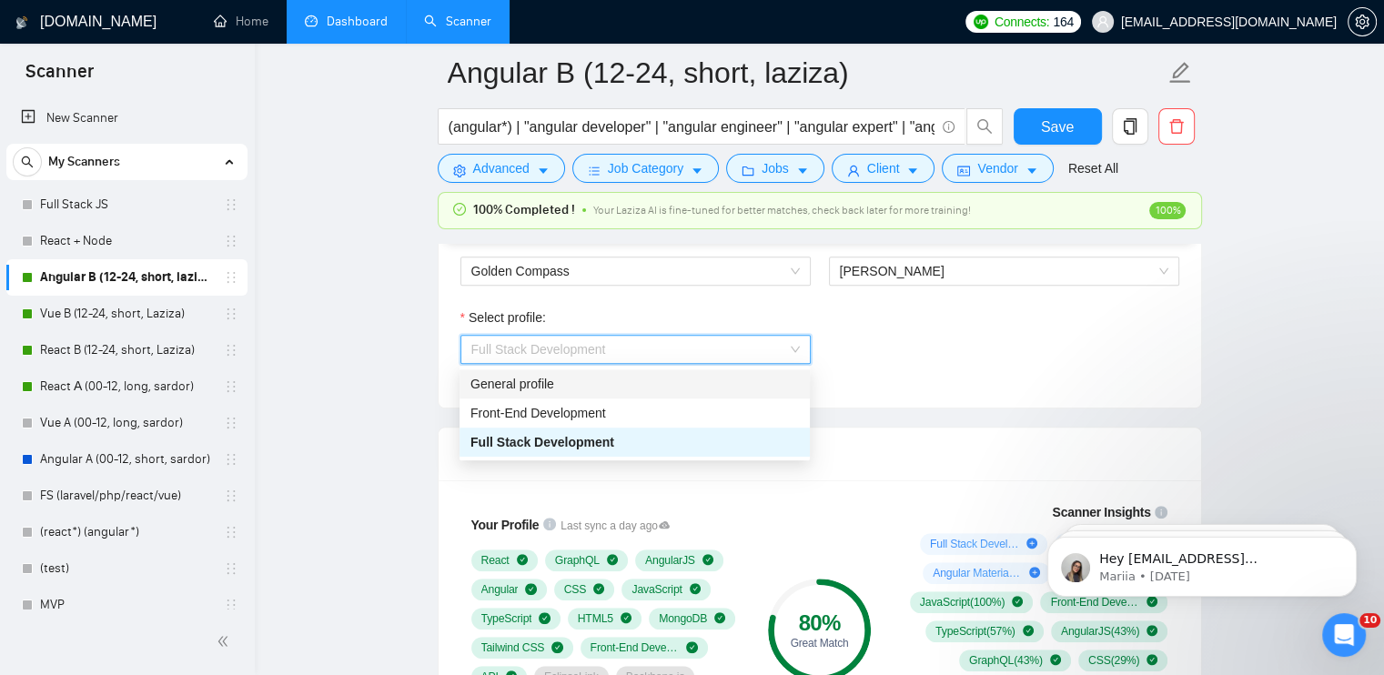
click at [661, 380] on div "General profile" at bounding box center [635, 384] width 329 height 20
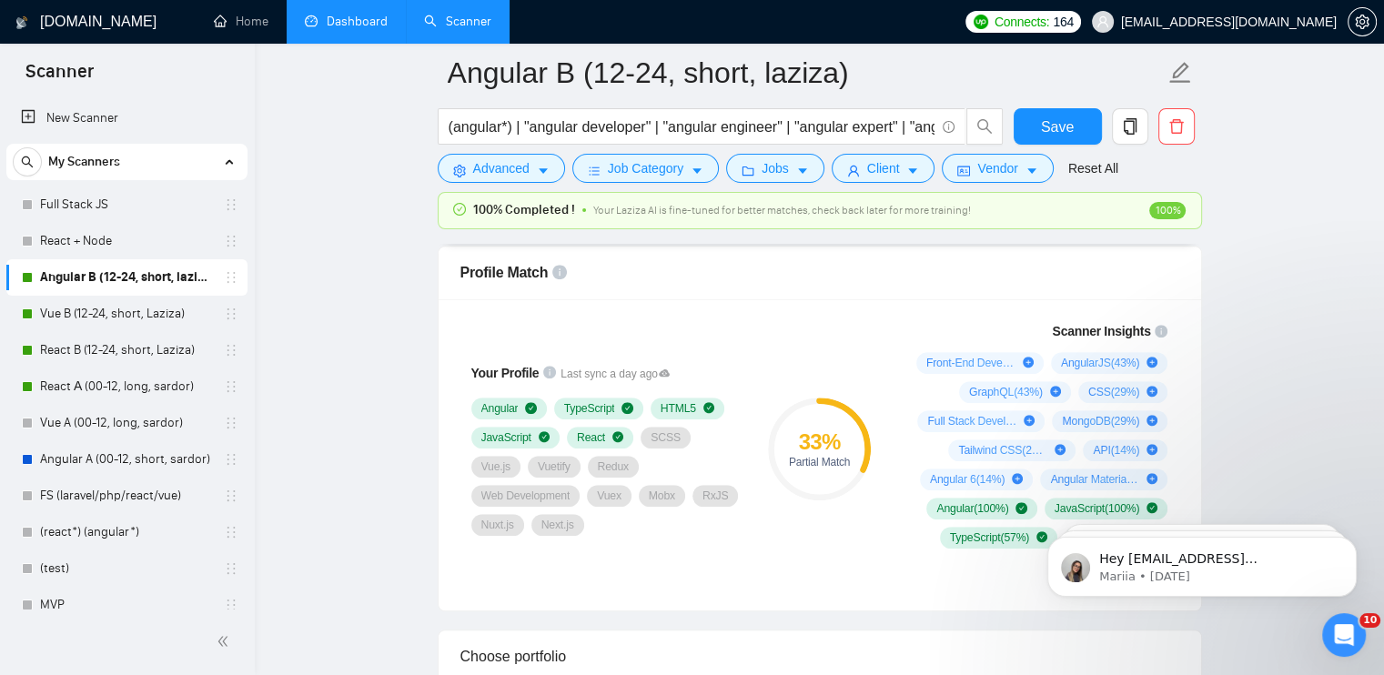
scroll to position [1183, 0]
click at [823, 129] on input "(angular*) | "angular developer" | "angular engineer" | "angular expert" | "ang…" at bounding box center [692, 127] width 486 height 23
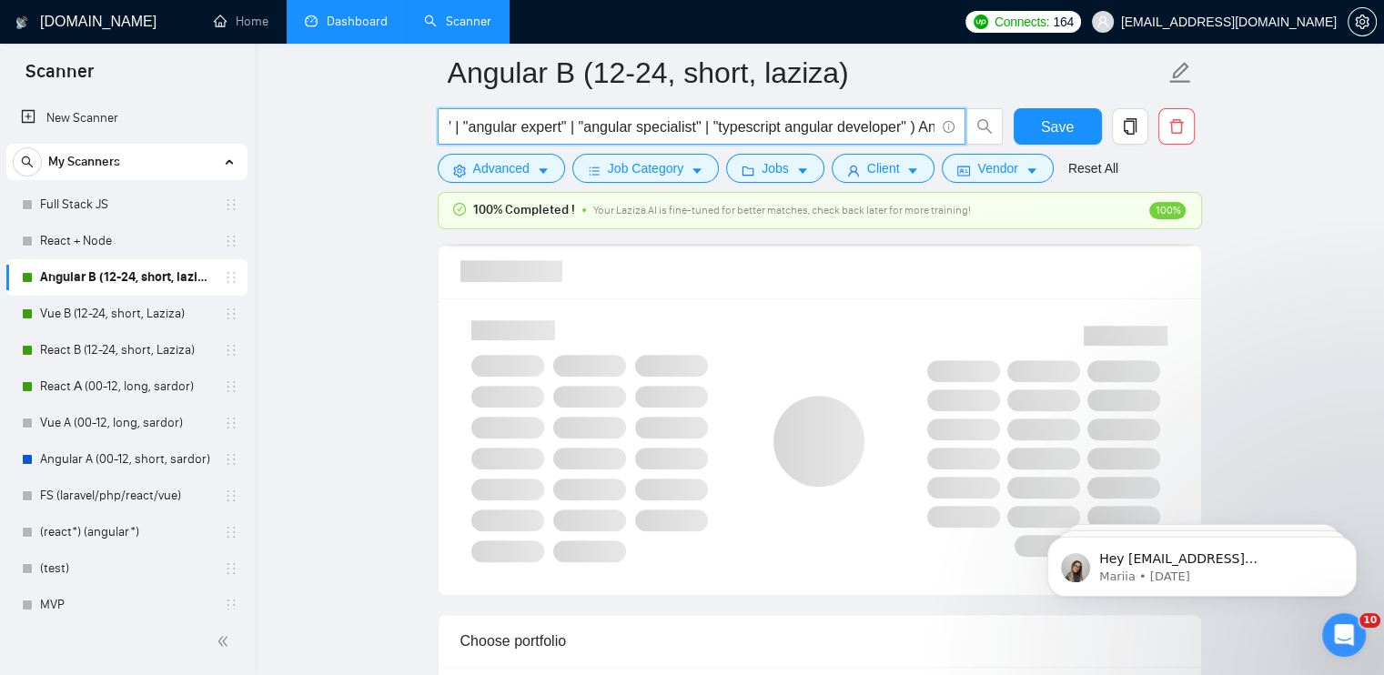
scroll to position [0, 351]
type input "(angular*) | "angular developer" | "angular engineer" | "angular expert" | "ang…"
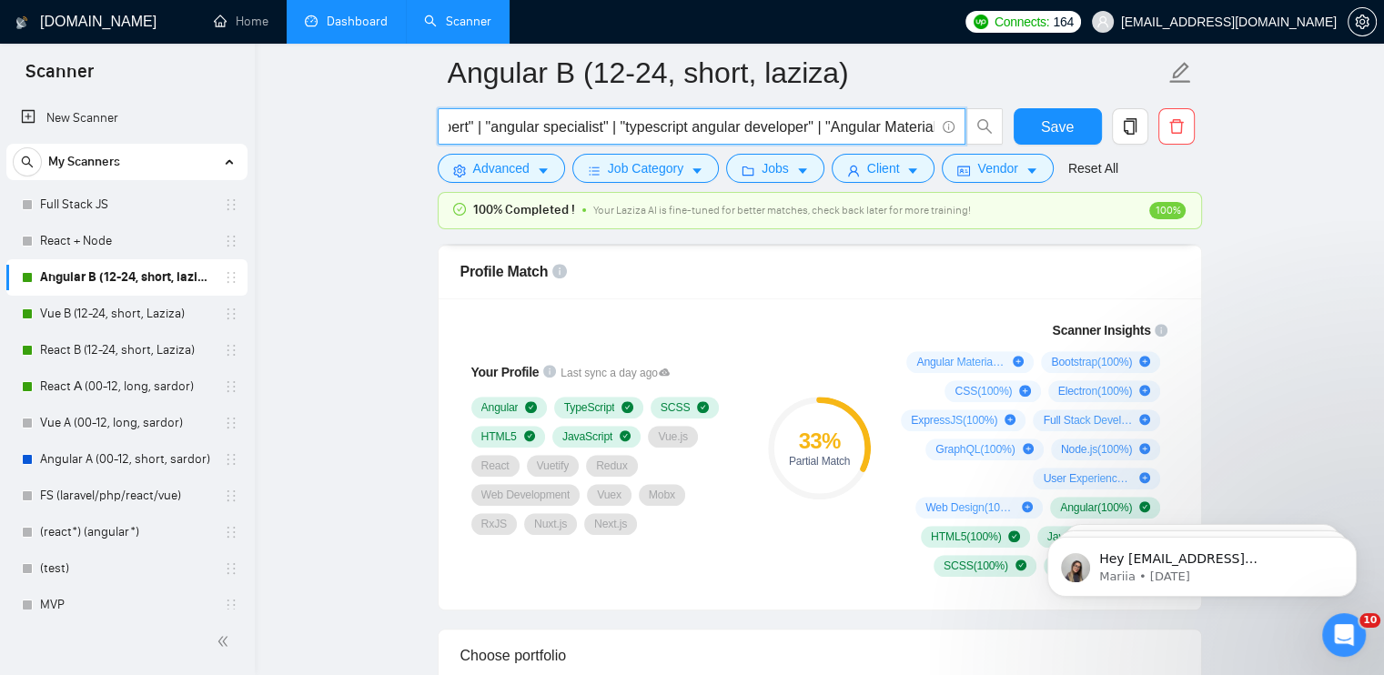
scroll to position [0, 432]
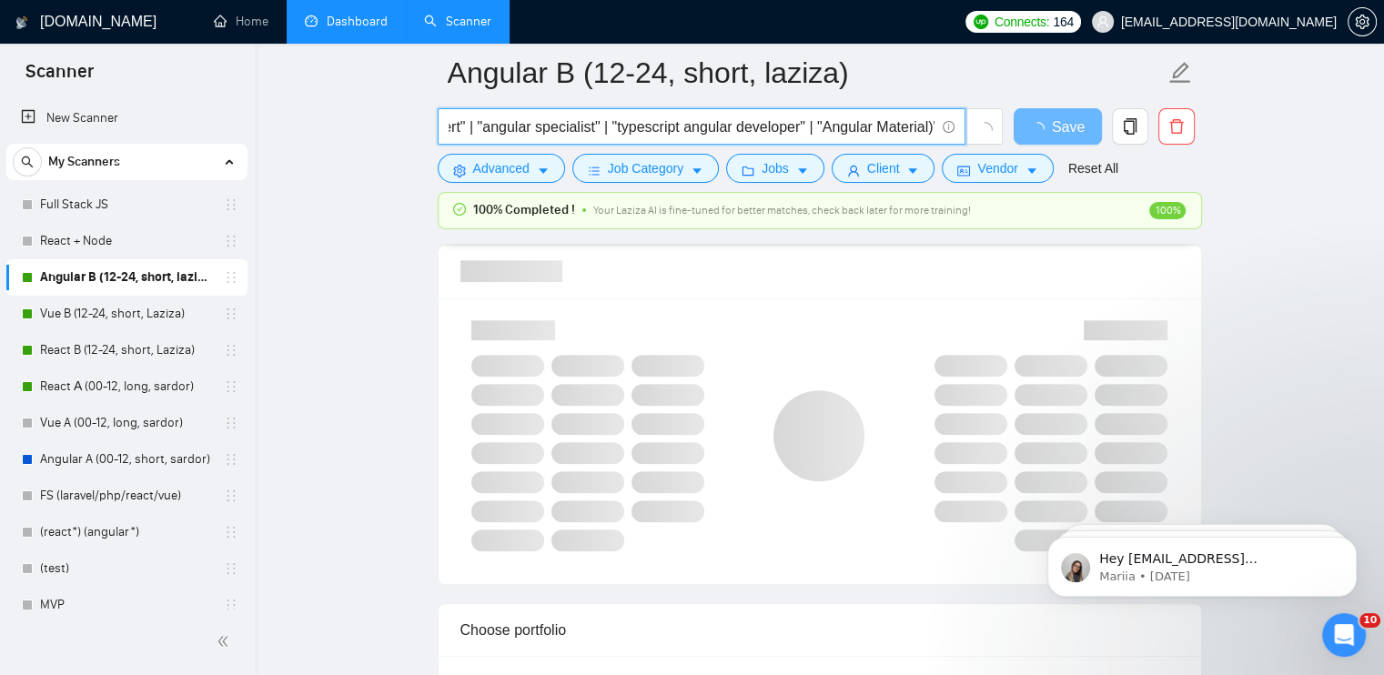
type input "(angular*) | "angular developer" | "angular engineer" | "angular expert" | "ang…"
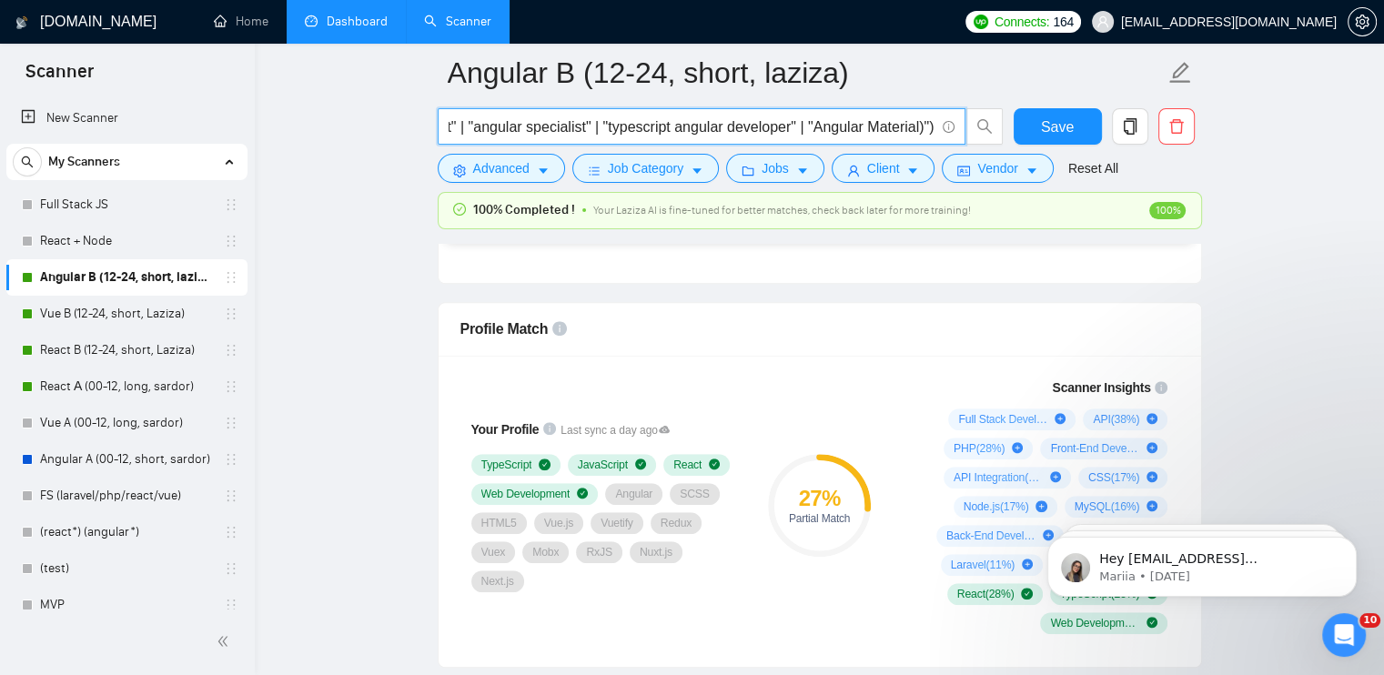
scroll to position [1183, 0]
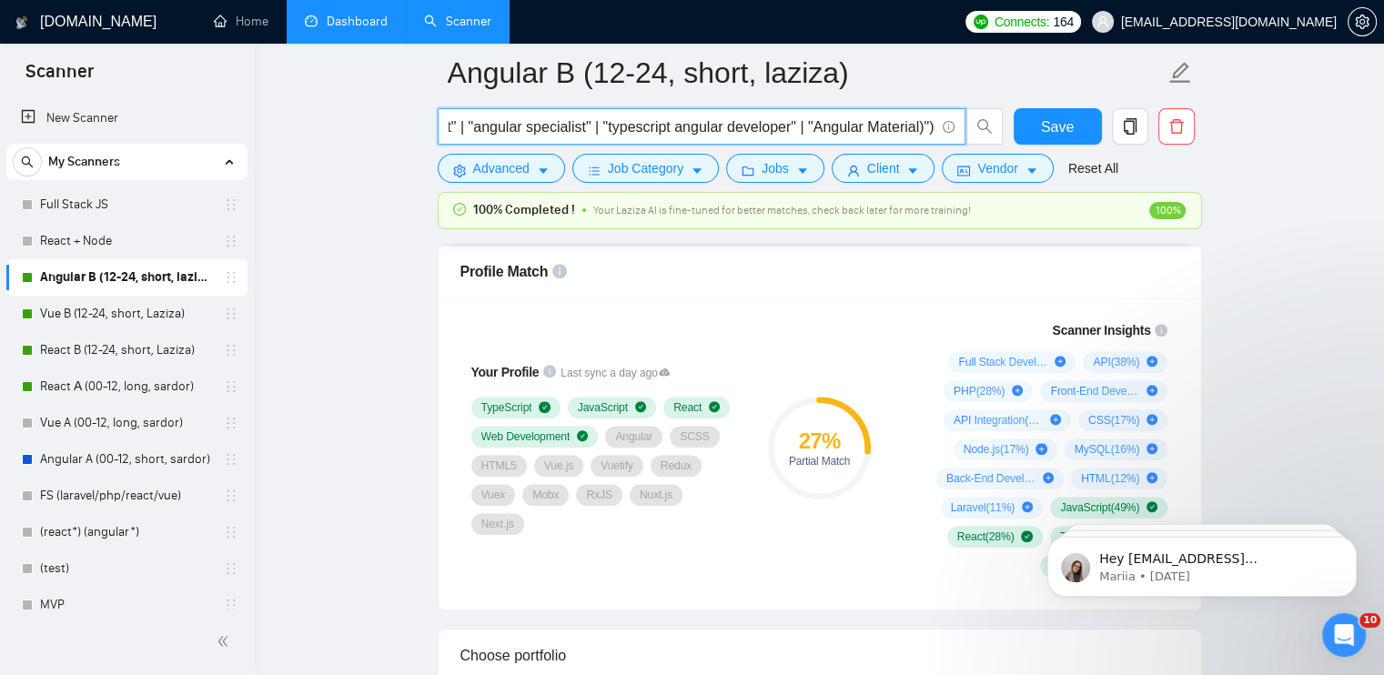
type input "(angular*) | "angular developer" | "angular engineer" | "angular expert" | "ang…"
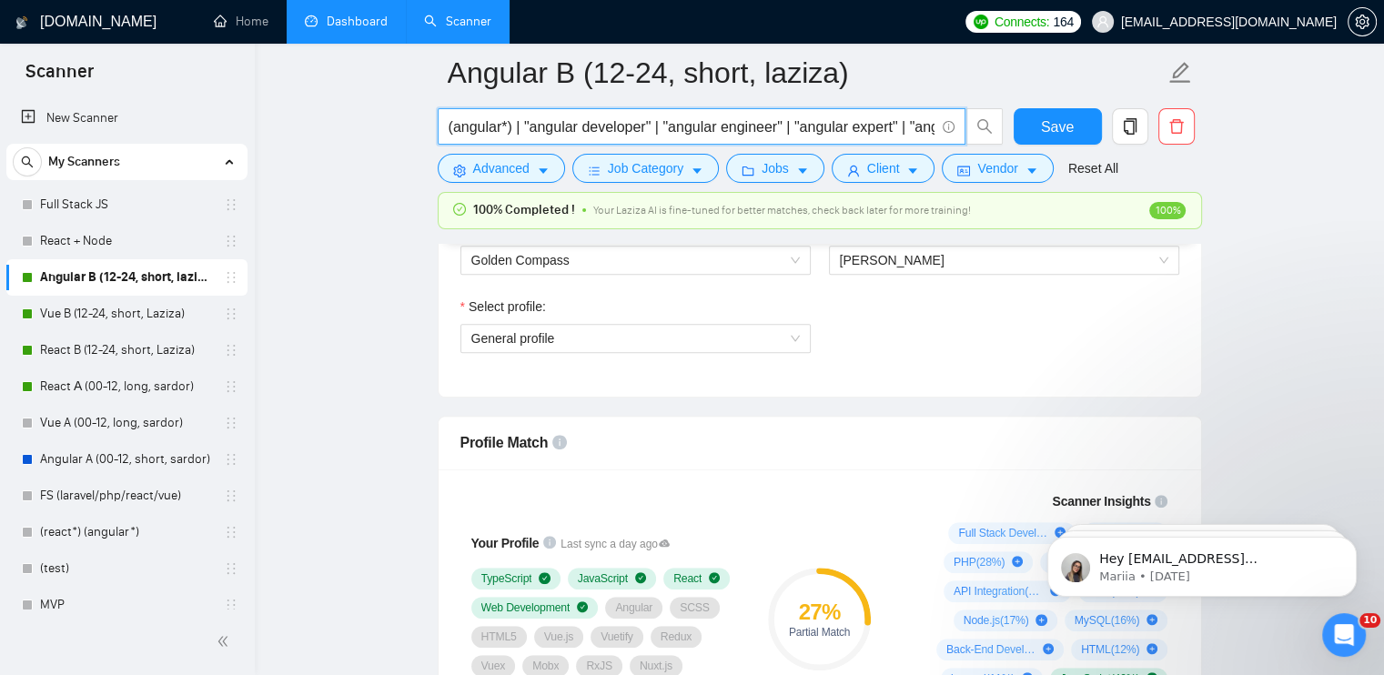
scroll to position [1001, 0]
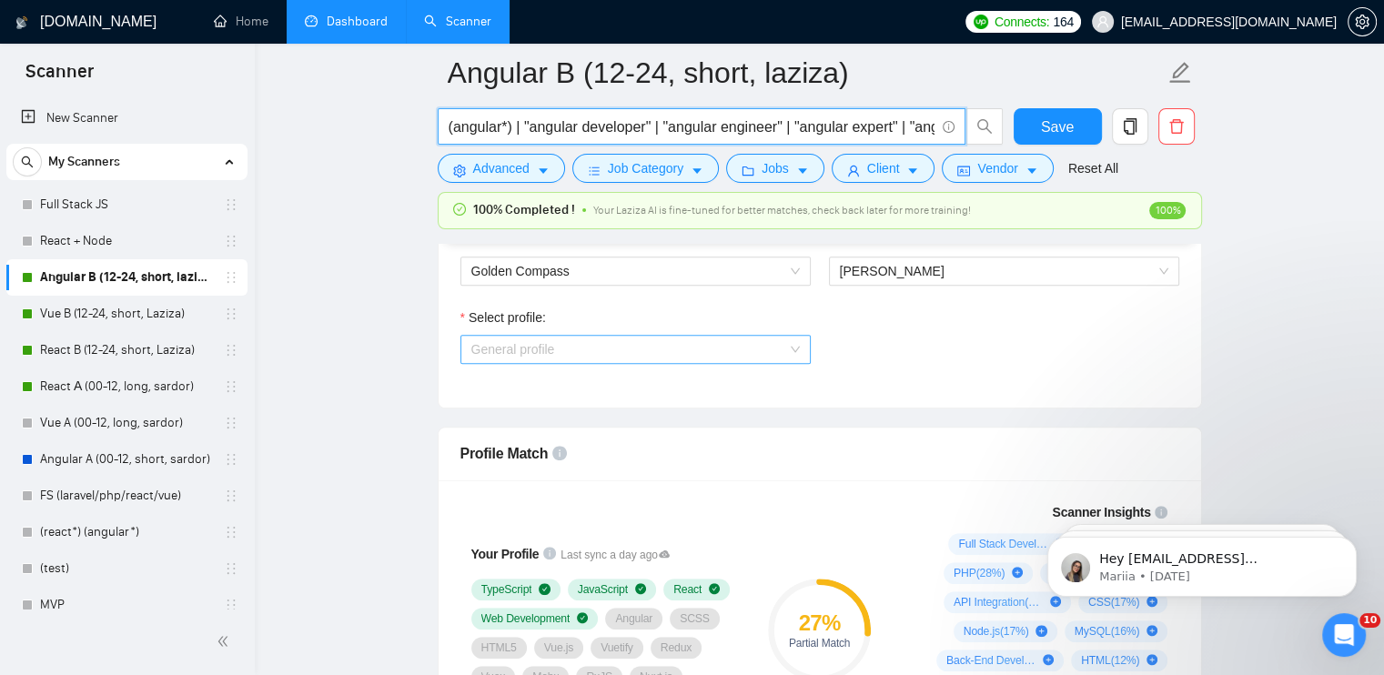
click at [544, 345] on span "General profile" at bounding box center [635, 349] width 329 height 27
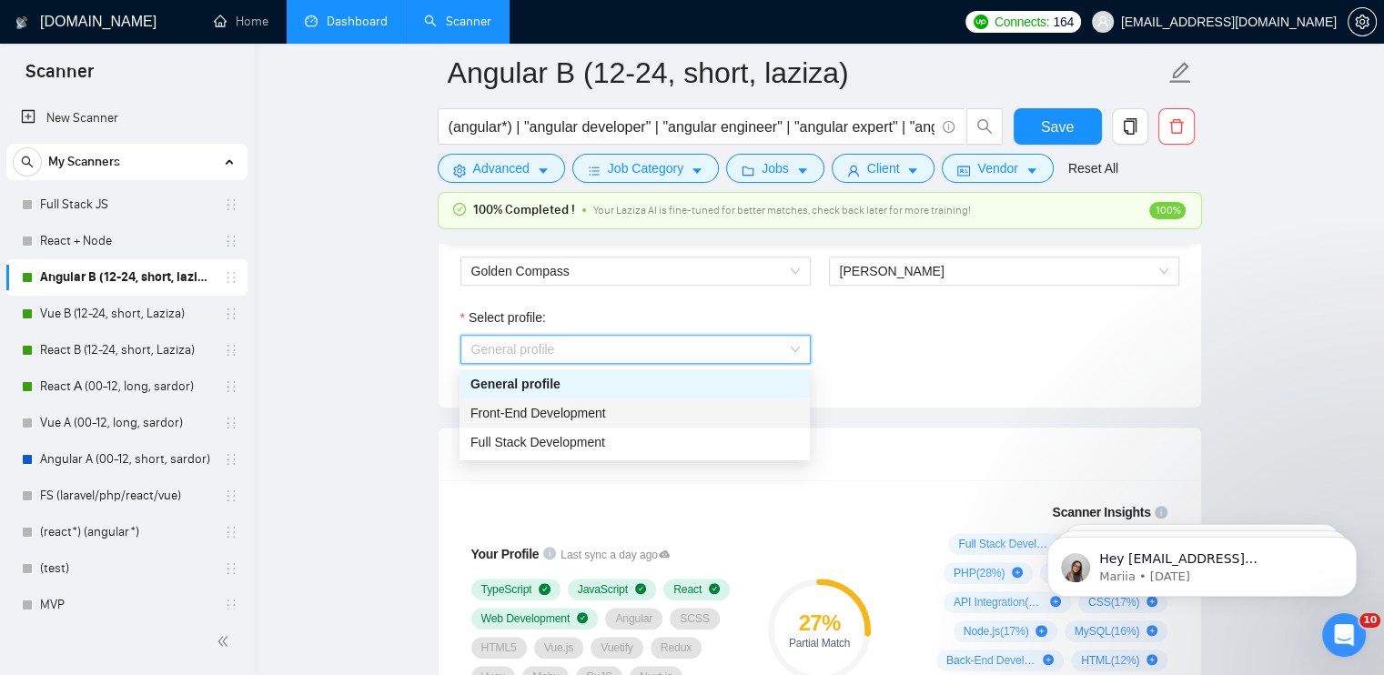
click at [531, 420] on span "Front-End Development" at bounding box center [539, 413] width 136 height 15
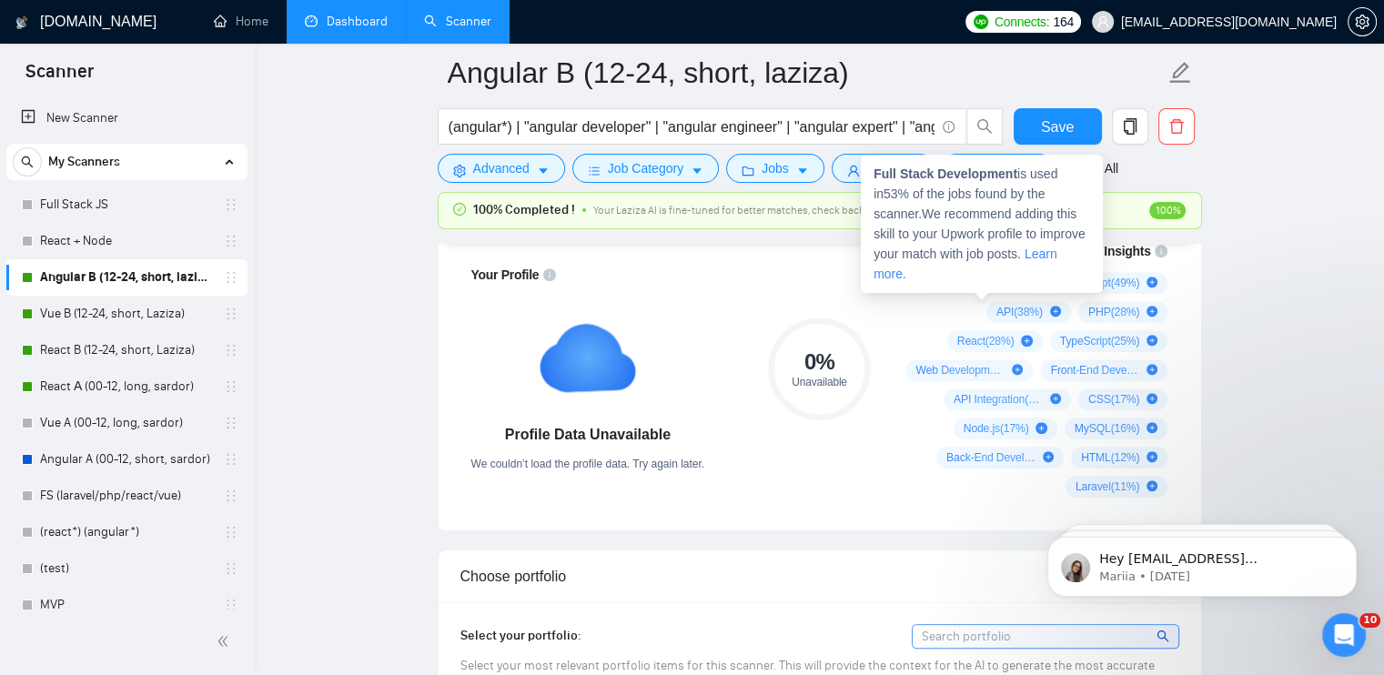
scroll to position [1274, 0]
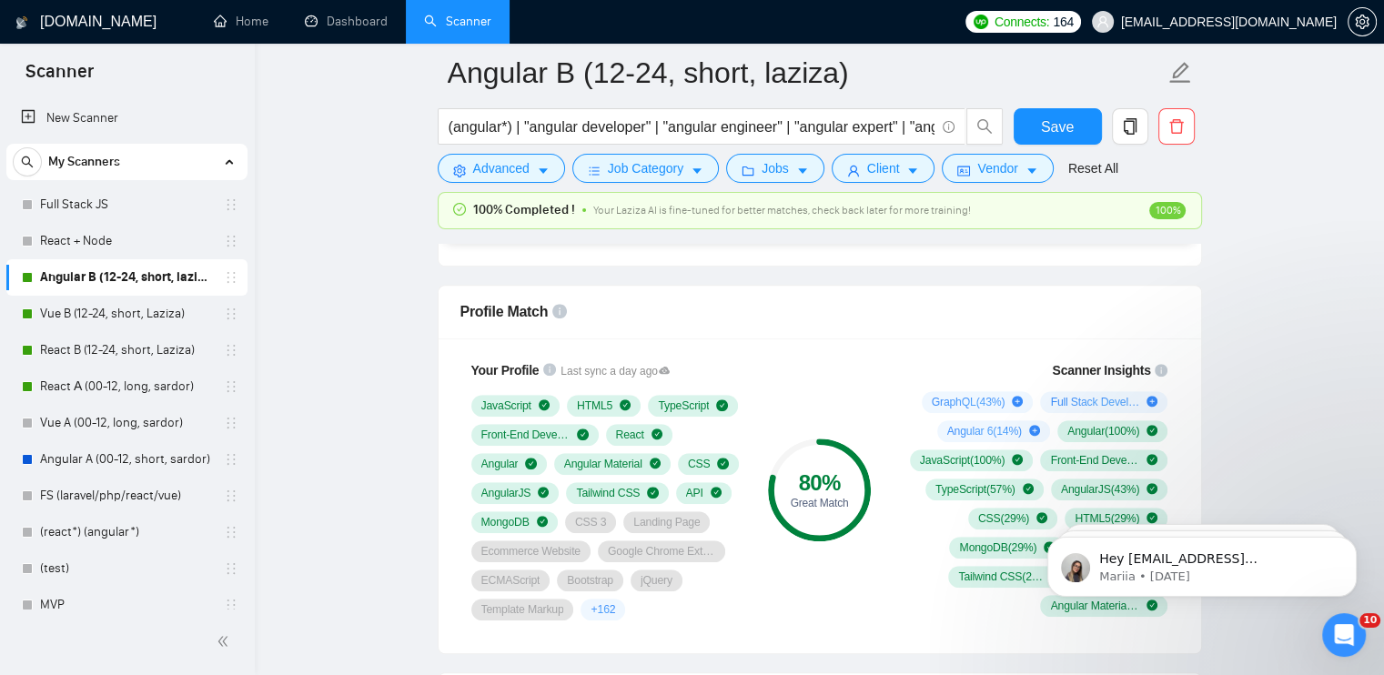
scroll to position [1092, 0]
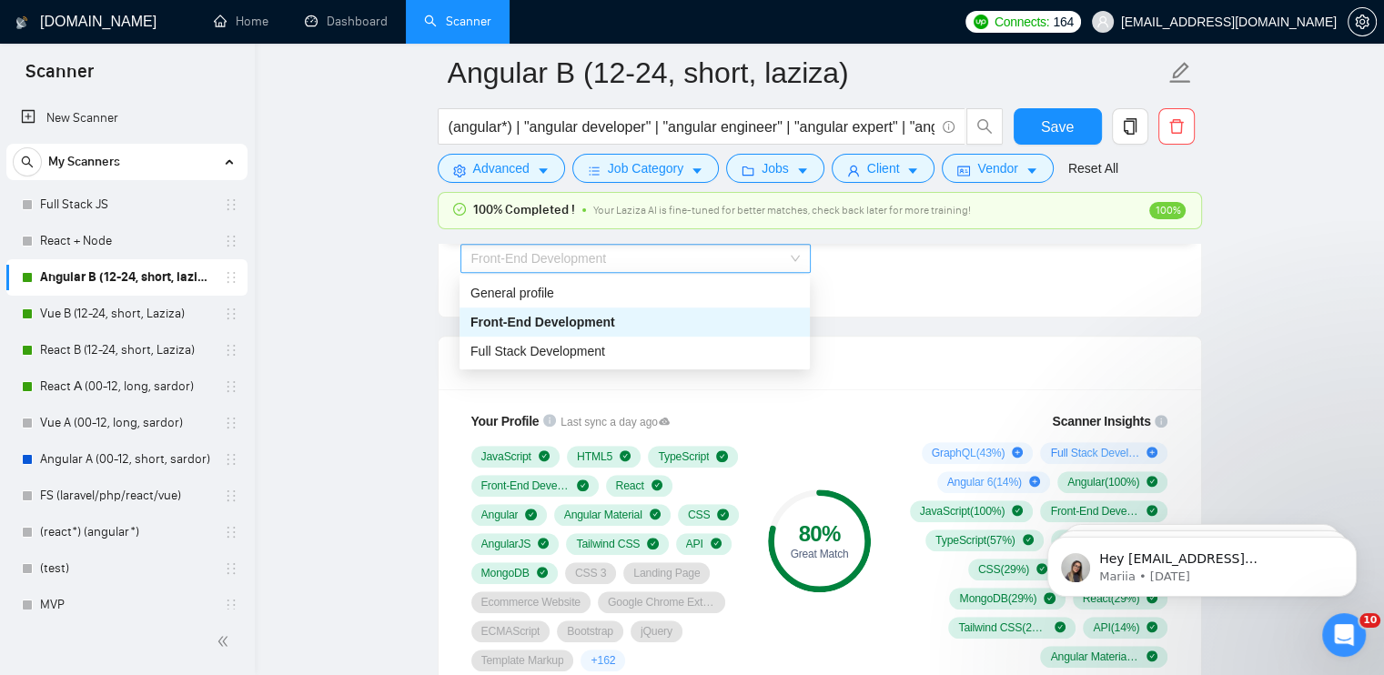
click at [547, 264] on span "Front-End Development" at bounding box center [539, 258] width 136 height 15
click at [536, 294] on div "General profile" at bounding box center [635, 293] width 329 height 20
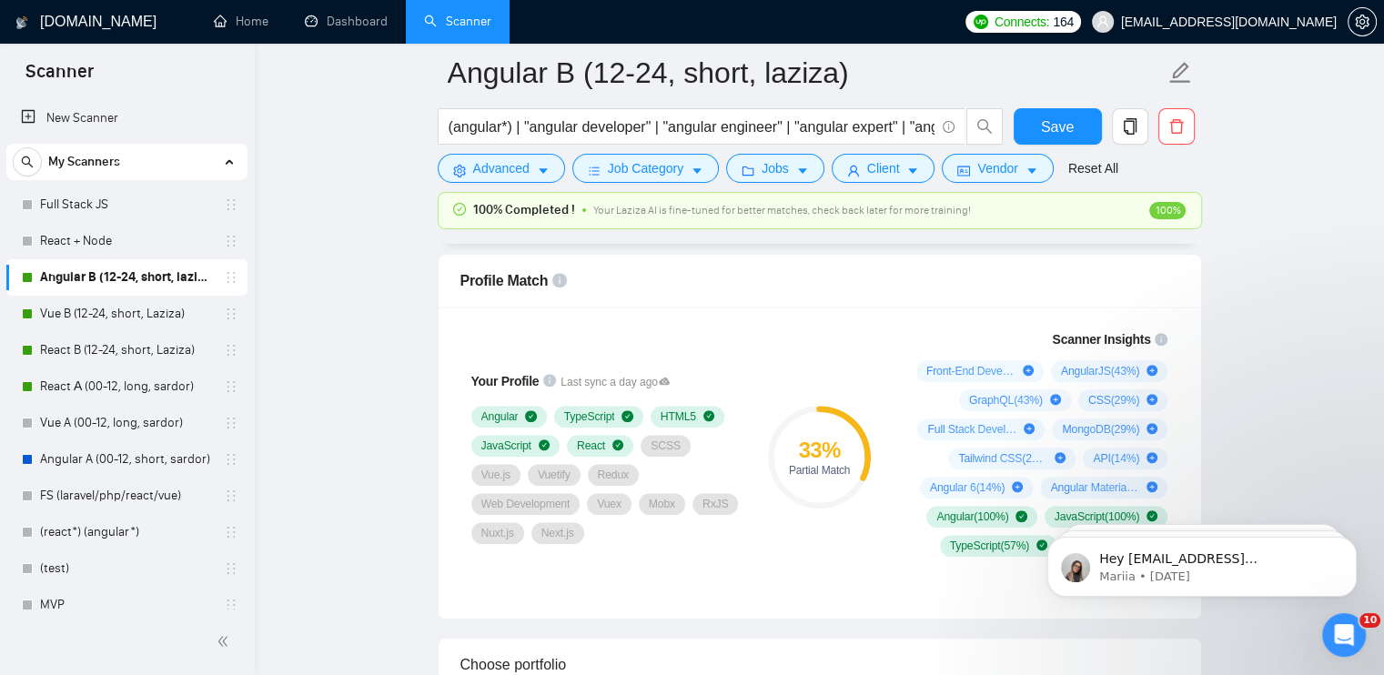
scroll to position [1183, 0]
